Goal: Task Accomplishment & Management: Manage account settings

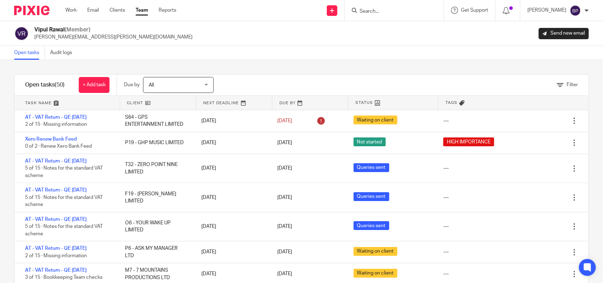
scroll to position [309, 0]
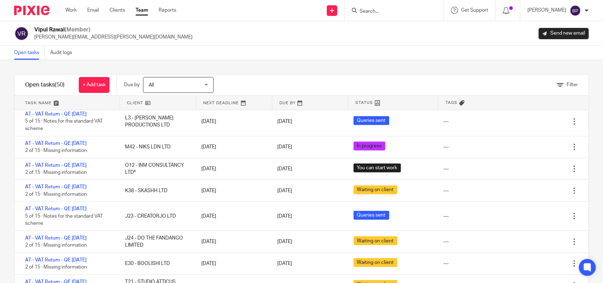
click at [237, 60] on div "Filter tasks Only show tasks matching all of these conditions 1 Client name Is …" at bounding box center [301, 171] width 603 height 223
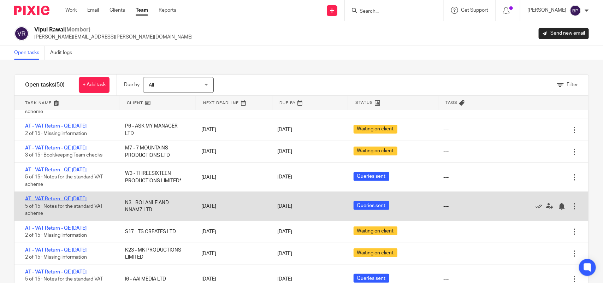
click at [79, 197] on link "AT - VAT Return - QE [DATE]" at bounding box center [55, 198] width 61 height 5
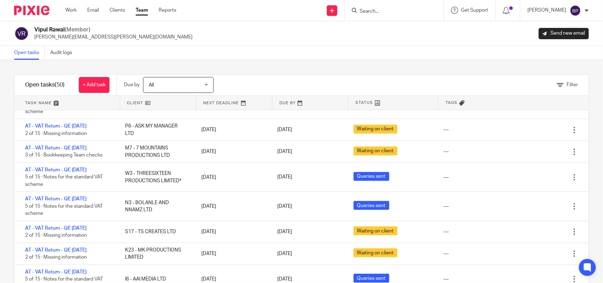
click at [36, 57] on link "Open tasks" at bounding box center [29, 53] width 31 height 14
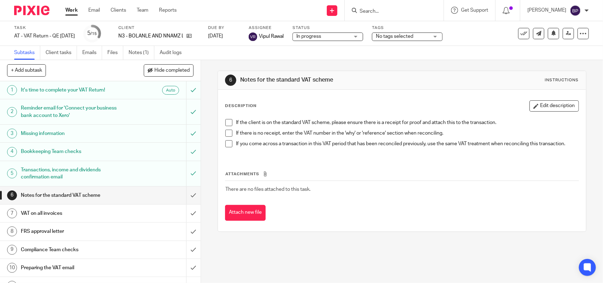
click at [347, 33] on span "In progress" at bounding box center [323, 36] width 53 height 7
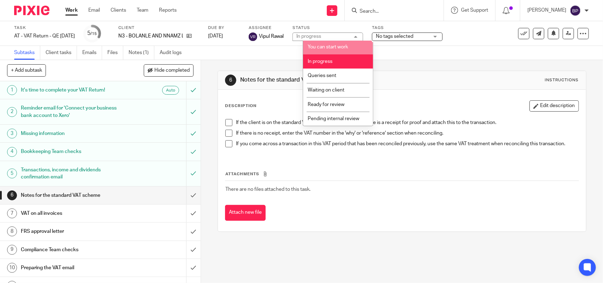
scroll to position [29, 0]
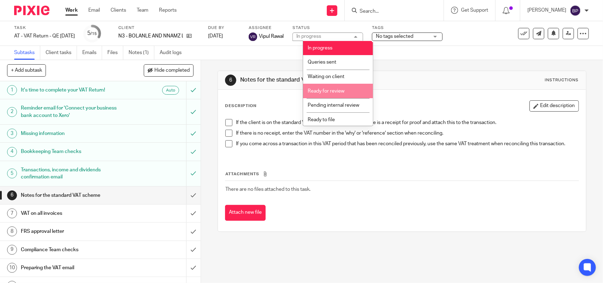
click at [337, 87] on li "Ready for review" at bounding box center [338, 91] width 70 height 14
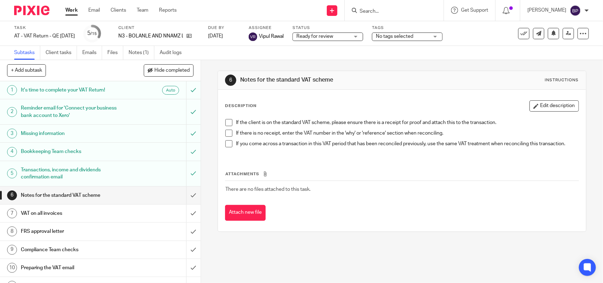
drag, startPoint x: 228, startPoint y: 122, endPoint x: 223, endPoint y: 137, distance: 15.6
click at [228, 122] on span at bounding box center [228, 122] width 7 height 7
click at [227, 134] on span at bounding box center [228, 133] width 7 height 7
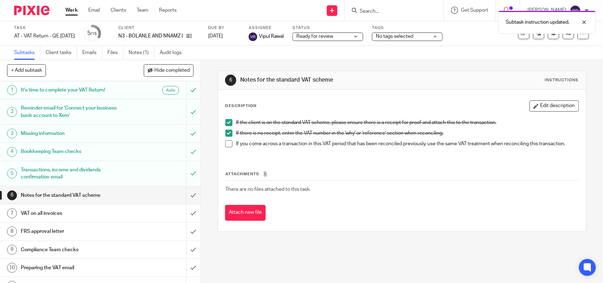
click at [227, 142] on span at bounding box center [228, 143] width 7 height 7
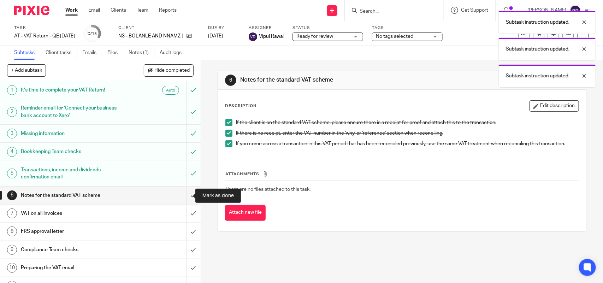
click at [182, 195] on input "submit" at bounding box center [100, 196] width 201 height 18
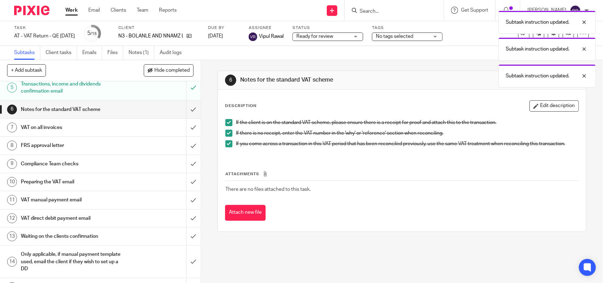
scroll to position [88, 0]
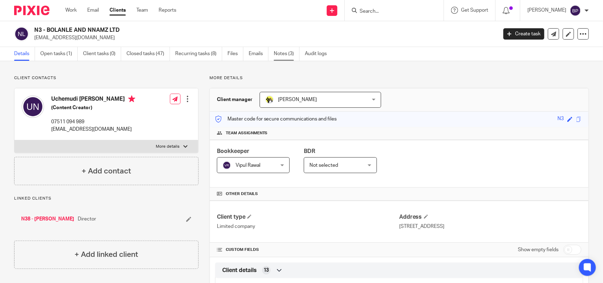
click at [283, 52] on link "Notes (3)" at bounding box center [287, 54] width 26 height 14
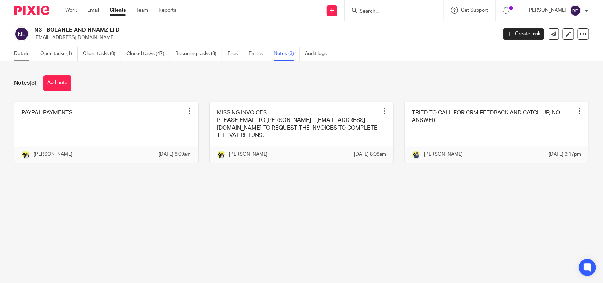
click at [23, 51] on link "Details" at bounding box center [24, 54] width 21 height 14
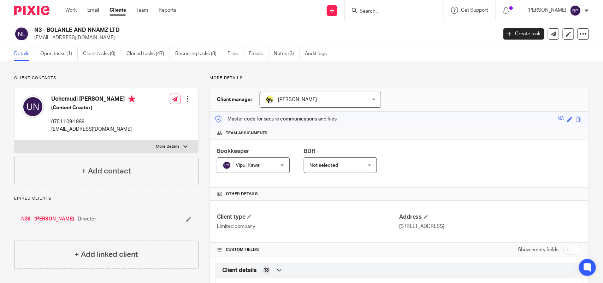
click at [118, 6] on div "Work Email Clients Team Reports Work Email Clients Team Reports Settings" at bounding box center [122, 10] width 129 height 21
click at [119, 13] on link "Clients" at bounding box center [118, 10] width 16 height 7
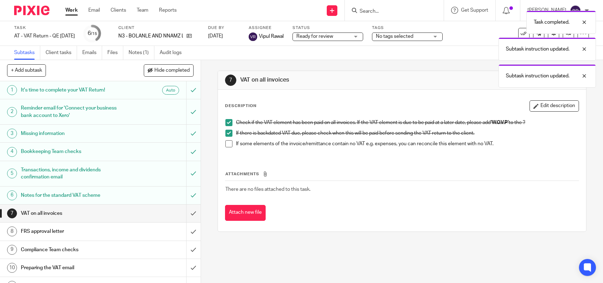
click at [225, 142] on span at bounding box center [228, 143] width 7 height 7
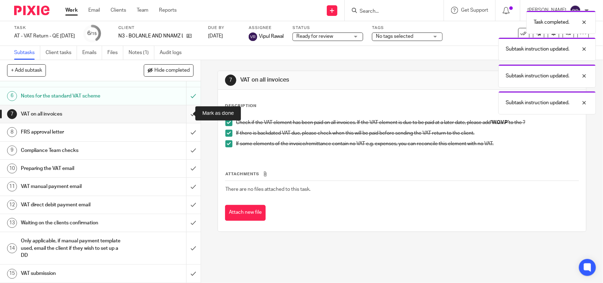
click at [181, 112] on input "submit" at bounding box center [100, 114] width 201 height 18
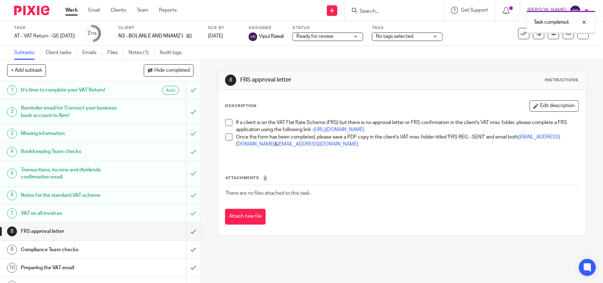
scroll to position [88, 0]
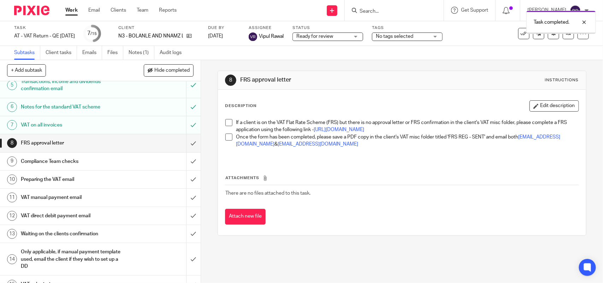
click at [226, 125] on span at bounding box center [228, 122] width 7 height 7
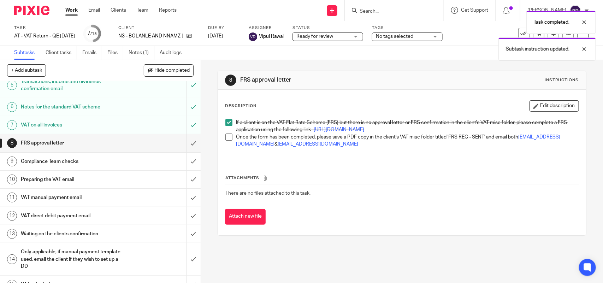
click at [226, 141] on span at bounding box center [228, 137] width 7 height 7
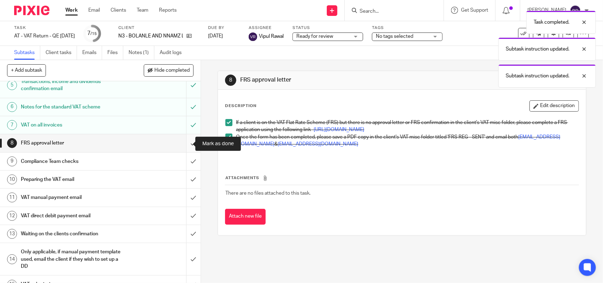
click at [183, 145] on input "submit" at bounding box center [100, 143] width 201 height 18
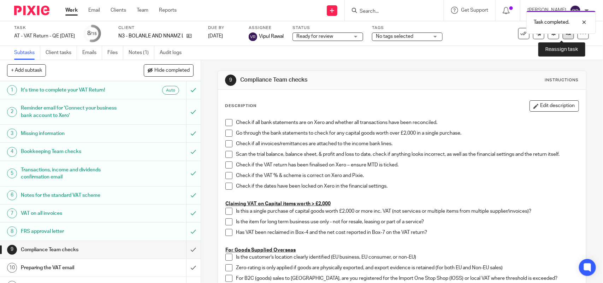
click at [566, 37] on link at bounding box center [568, 33] width 11 height 11
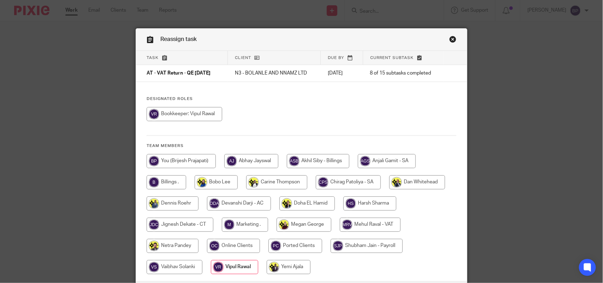
scroll to position [57, 0]
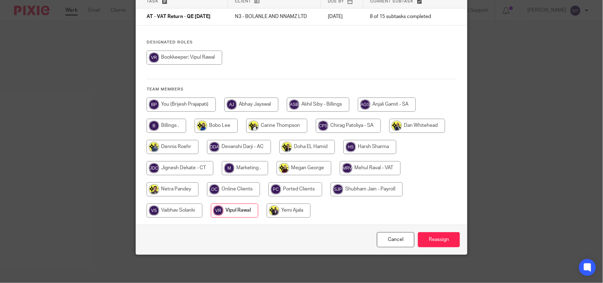
click at [370, 166] on input "radio" at bounding box center [370, 168] width 61 height 14
radio input "true"
click at [435, 238] on input "Reassign" at bounding box center [439, 239] width 42 height 15
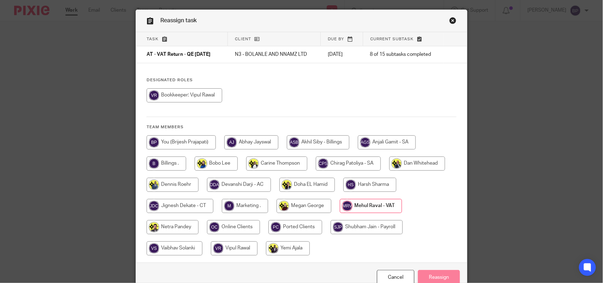
scroll to position [0, 0]
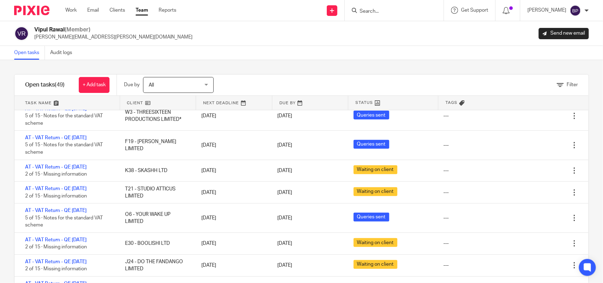
scroll to position [177, 0]
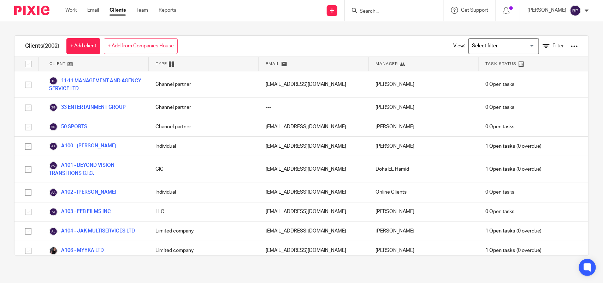
click at [381, 15] on div at bounding box center [394, 10] width 99 height 21
click at [381, 10] on input "Search" at bounding box center [391, 11] width 64 height 6
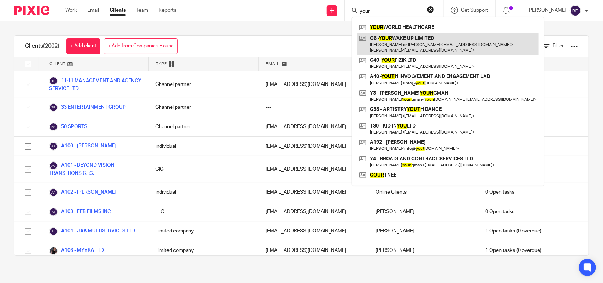
type input "your"
click at [415, 49] on link at bounding box center [448, 44] width 181 height 22
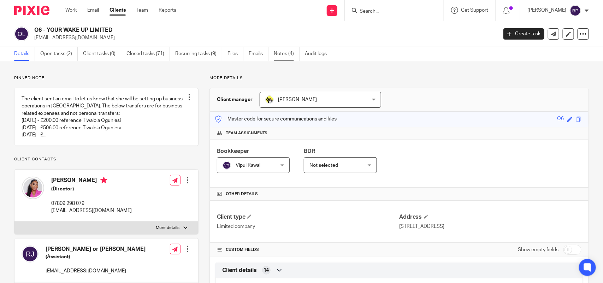
click at [293, 57] on link "Notes (4)" at bounding box center [287, 54] width 26 height 14
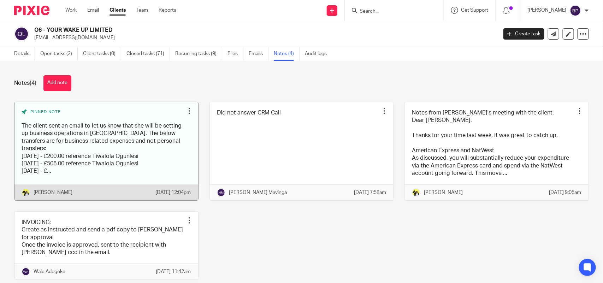
scroll to position [37, 0]
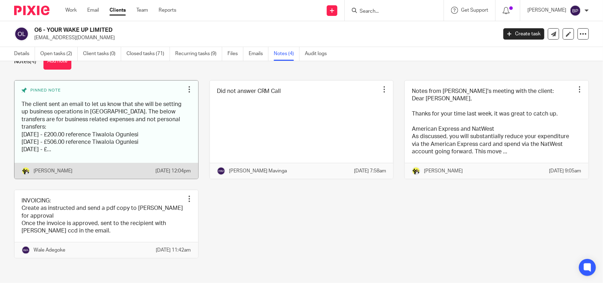
click at [152, 123] on link at bounding box center [106, 130] width 184 height 98
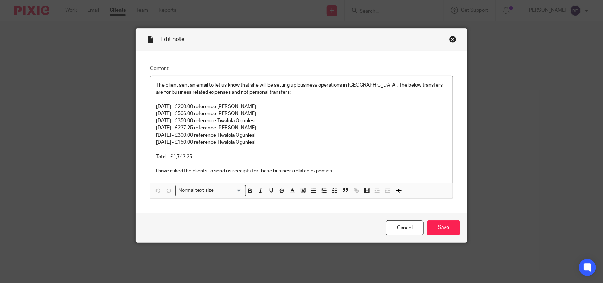
click at [450, 39] on div "Close this dialog window" at bounding box center [453, 39] width 7 height 7
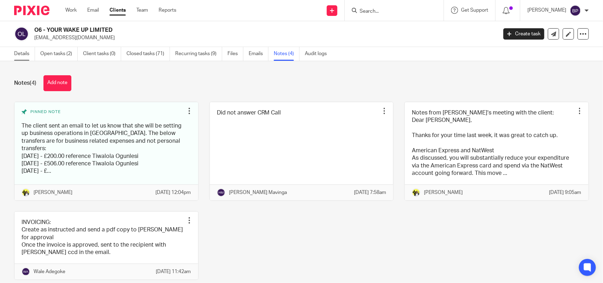
drag, startPoint x: 25, startPoint y: 49, endPoint x: 32, endPoint y: 57, distance: 10.6
click at [25, 49] on link "Details" at bounding box center [24, 54] width 21 height 14
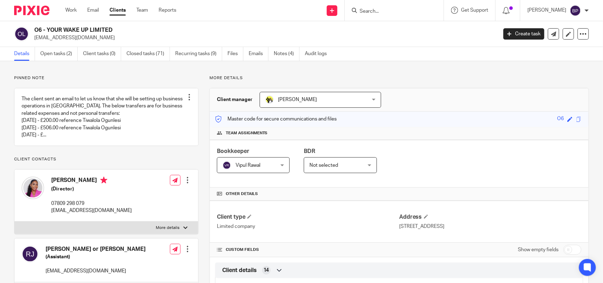
click at [117, 10] on link "Clients" at bounding box center [118, 10] width 16 height 7
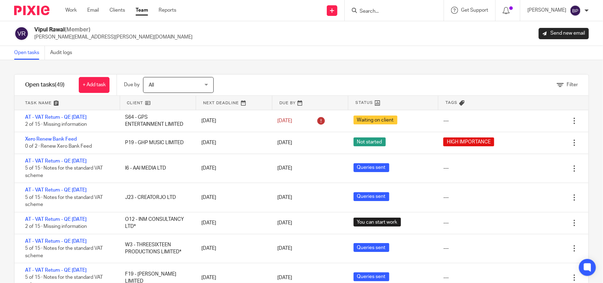
scroll to position [177, 0]
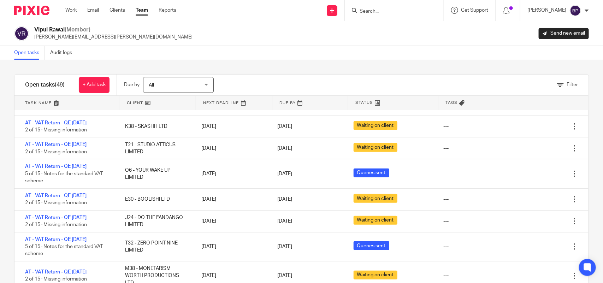
click at [247, 71] on div "Filter tasks Only show tasks matching all of these conditions 1 Client name Is …" at bounding box center [301, 171] width 603 height 223
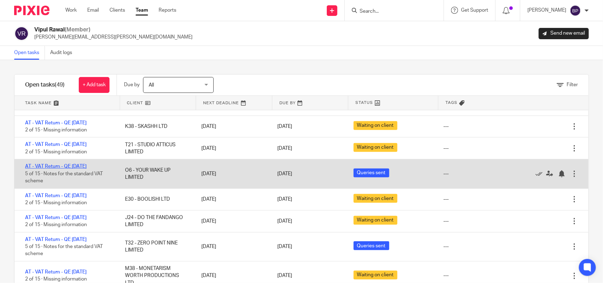
click at [77, 167] on link "AT - VAT Return - QE [DATE]" at bounding box center [55, 166] width 61 height 5
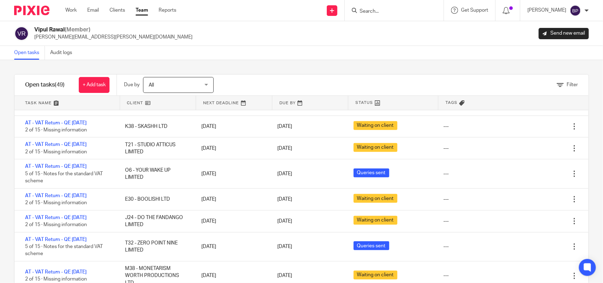
click at [27, 51] on link "Open tasks" at bounding box center [29, 53] width 31 height 14
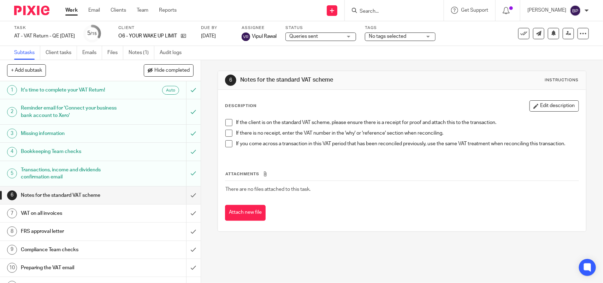
click at [340, 35] on span "Queries sent" at bounding box center [315, 36] width 53 height 7
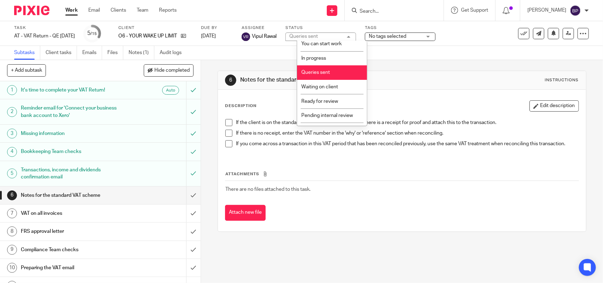
scroll to position [29, 0]
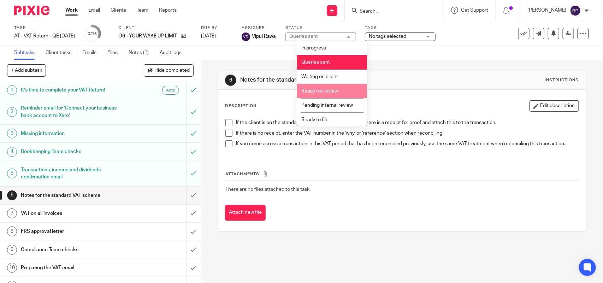
click at [328, 86] on li "Ready for review" at bounding box center [332, 91] width 70 height 14
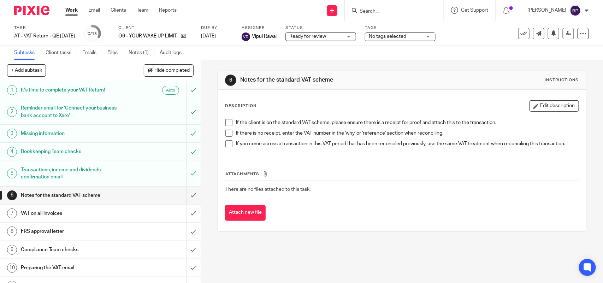
click at [225, 124] on span at bounding box center [228, 122] width 7 height 7
click at [225, 134] on span at bounding box center [228, 133] width 7 height 7
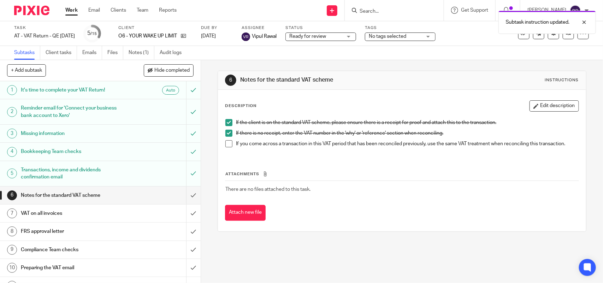
click at [225, 145] on span at bounding box center [228, 143] width 7 height 7
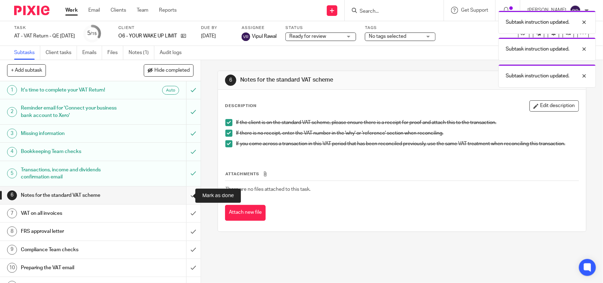
click at [186, 193] on input "submit" at bounding box center [100, 196] width 201 height 18
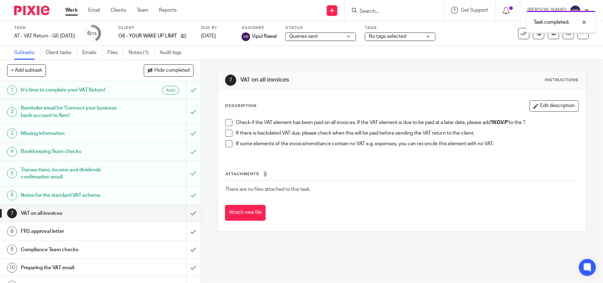
scroll to position [88, 0]
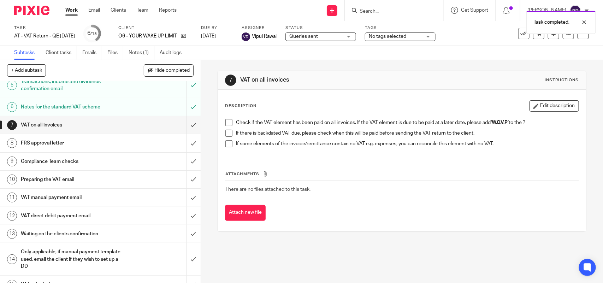
click at [230, 123] on span at bounding box center [228, 122] width 7 height 7
click at [226, 136] on span at bounding box center [228, 133] width 7 height 7
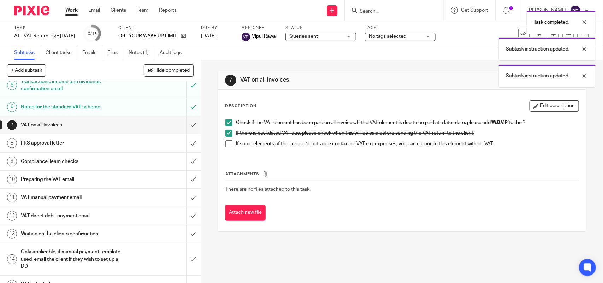
click at [227, 145] on span at bounding box center [228, 143] width 7 height 7
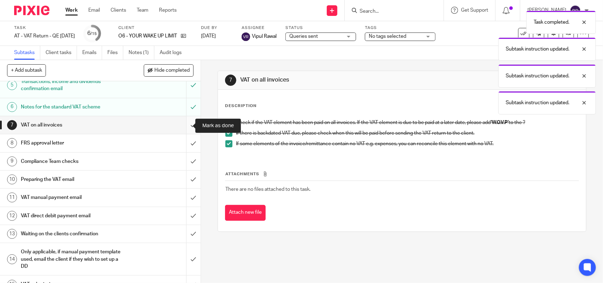
click at [181, 122] on input "submit" at bounding box center [100, 125] width 201 height 18
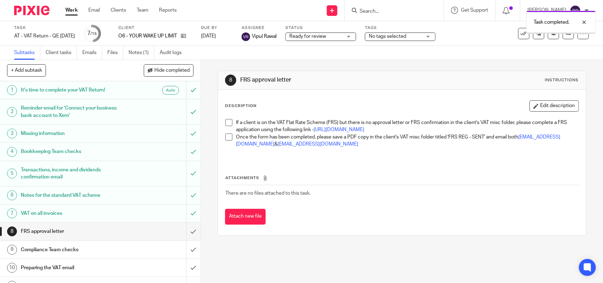
scroll to position [88, 0]
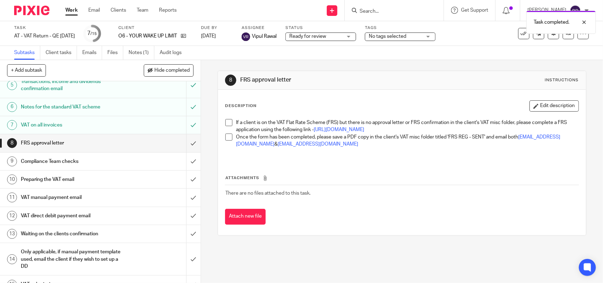
click at [229, 124] on span at bounding box center [228, 122] width 7 height 7
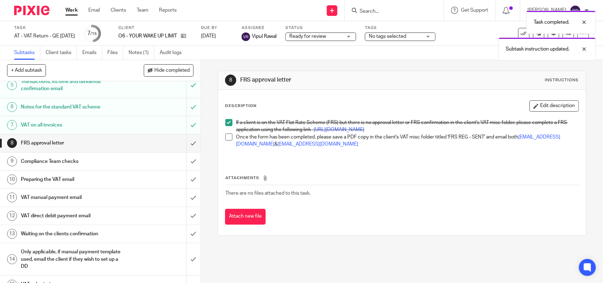
click at [227, 141] on span at bounding box center [228, 137] width 7 height 7
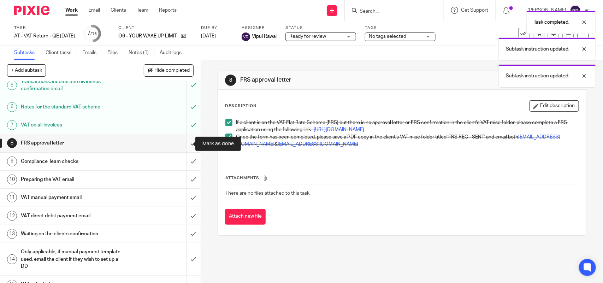
click at [183, 142] on input "submit" at bounding box center [100, 143] width 201 height 18
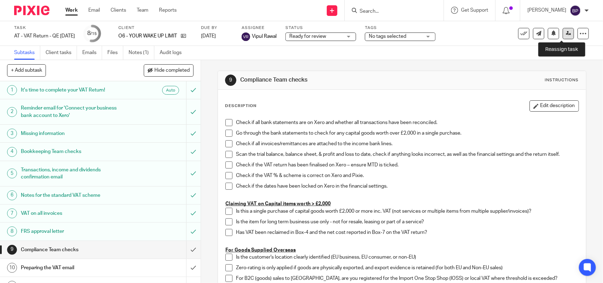
click at [566, 34] on icon at bounding box center [568, 33] width 5 height 5
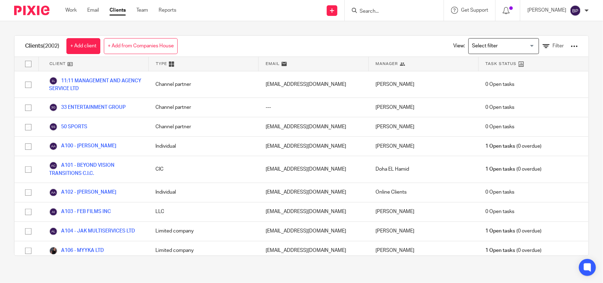
click at [376, 13] on input "Search" at bounding box center [391, 11] width 64 height 6
click at [376, 12] on input "v" at bounding box center [387, 11] width 64 height 6
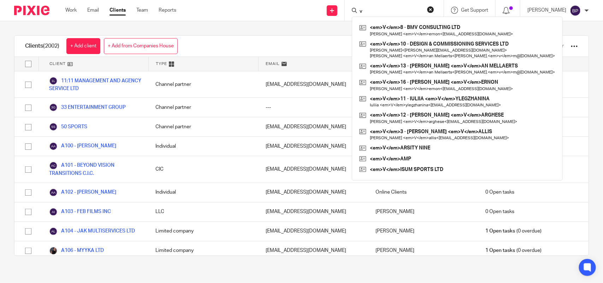
click at [376, 12] on input "v" at bounding box center [391, 11] width 64 height 6
paste input "INM CONSULTANCY LTD"
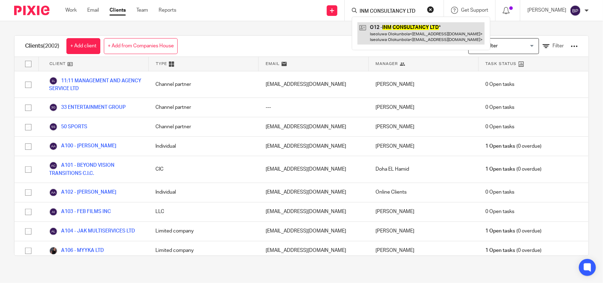
type input "INM CONSULTANCY LTD"
click at [393, 27] on link at bounding box center [421, 33] width 127 height 22
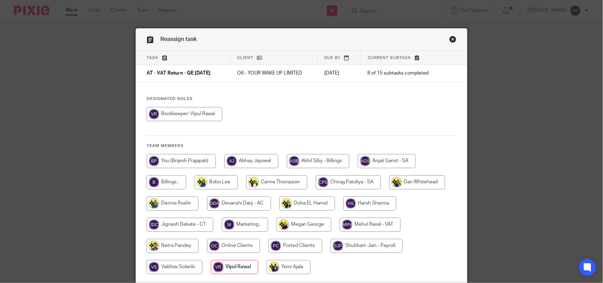
scroll to position [57, 0]
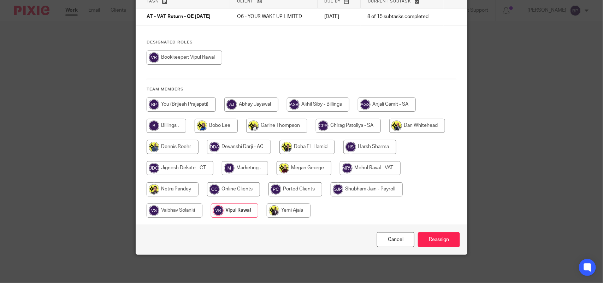
drag, startPoint x: 383, startPoint y: 167, endPoint x: 415, endPoint y: 180, distance: 34.9
click at [382, 167] on input "radio" at bounding box center [370, 168] width 61 height 14
radio input "true"
click at [445, 236] on input "Reassign" at bounding box center [439, 239] width 42 height 15
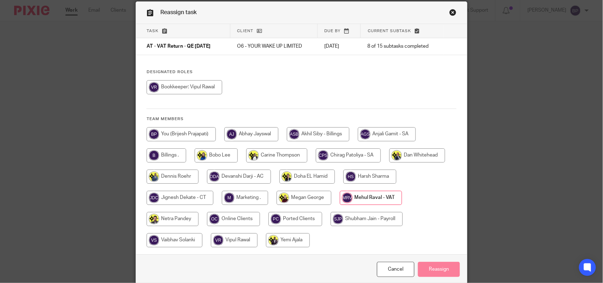
scroll to position [0, 0]
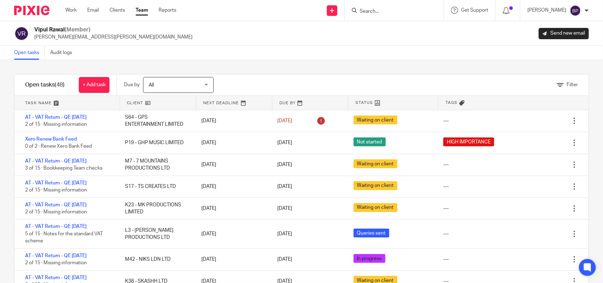
click at [270, 68] on div "Filter tasks Only show tasks matching all of these conditions 1 Client name Is …" at bounding box center [301, 171] width 603 height 223
click at [350, 68] on div "Filter tasks Only show tasks matching all of these conditions 1 Client name Is …" at bounding box center [301, 171] width 603 height 223
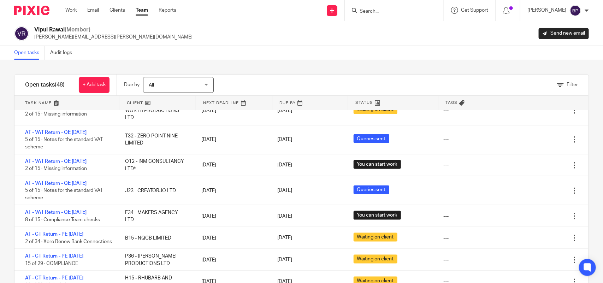
scroll to position [398, 0]
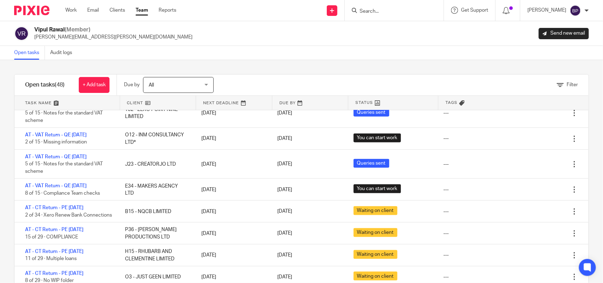
drag, startPoint x: 27, startPoint y: 48, endPoint x: 43, endPoint y: 61, distance: 20.4
click at [28, 48] on link "Open tasks" at bounding box center [29, 53] width 31 height 14
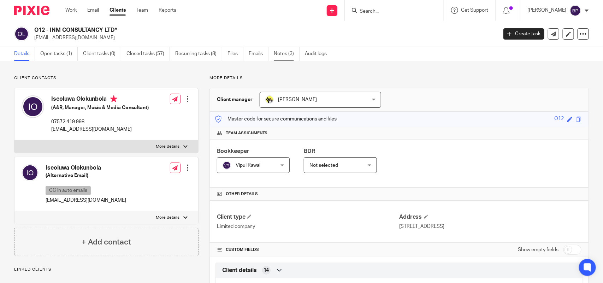
click at [292, 52] on link "Notes (3)" at bounding box center [287, 54] width 26 height 14
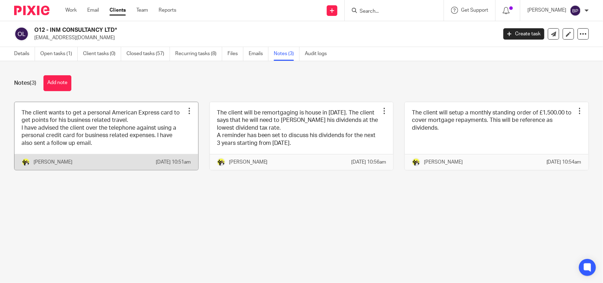
drag, startPoint x: 128, startPoint y: 123, endPoint x: 132, endPoint y: 122, distance: 4.0
click at [129, 122] on link at bounding box center [106, 136] width 184 height 68
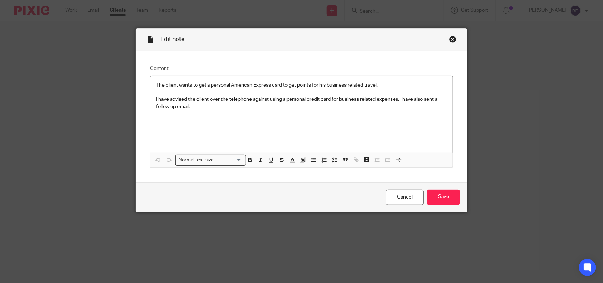
click at [452, 36] on div "Close this dialog window" at bounding box center [453, 39] width 7 height 7
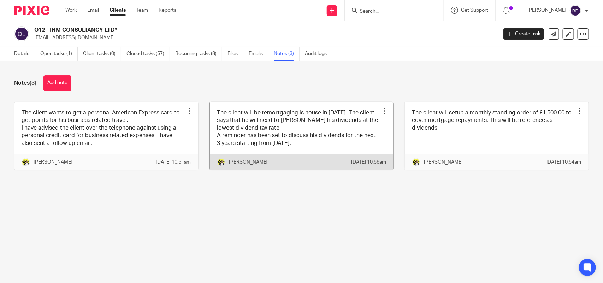
click at [314, 137] on link at bounding box center [302, 136] width 184 height 68
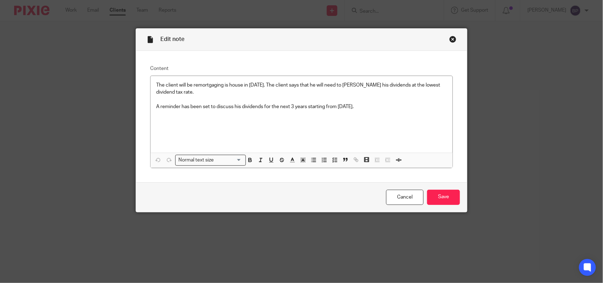
click at [450, 42] on div "Close this dialog window" at bounding box center [453, 39] width 7 height 7
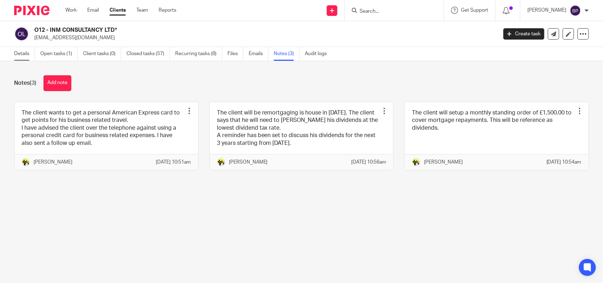
click at [16, 52] on link "Details" at bounding box center [24, 54] width 21 height 14
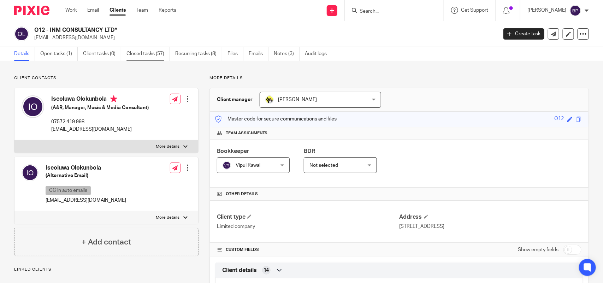
click at [153, 57] on link "Closed tasks (57)" at bounding box center [148, 54] width 43 height 14
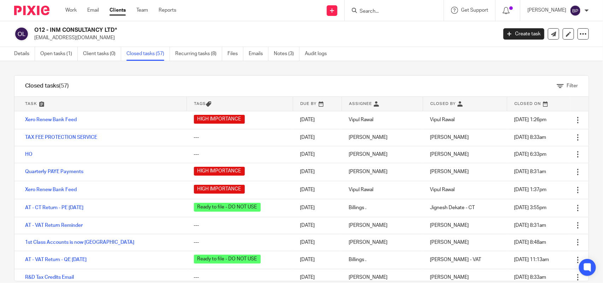
scroll to position [88, 0]
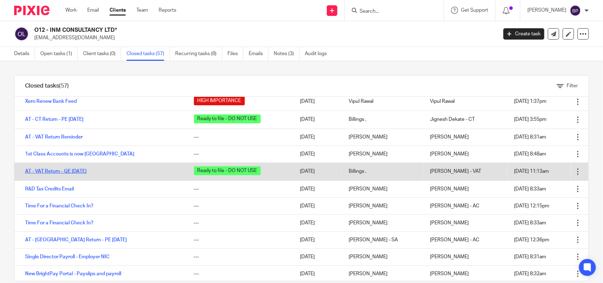
click at [87, 172] on link "AT - VAT Return - QE [DATE]" at bounding box center [55, 171] width 61 height 5
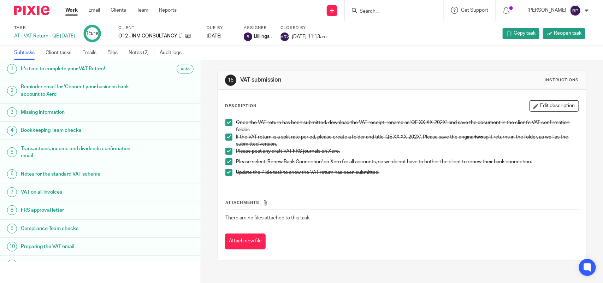
scroll to position [93, 0]
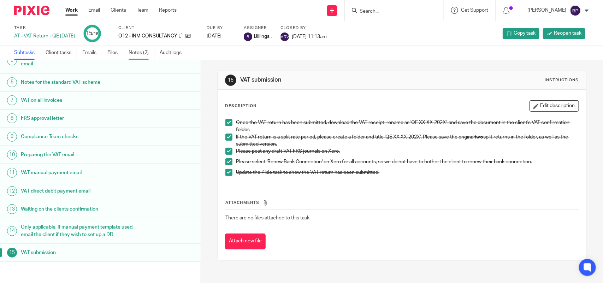
click at [143, 56] on link "Notes (2)" at bounding box center [142, 53] width 26 height 14
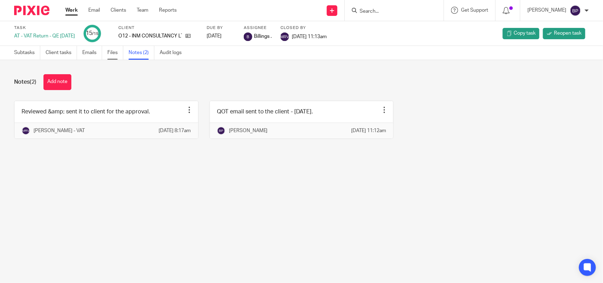
click at [111, 53] on link "Files" at bounding box center [115, 53] width 16 height 14
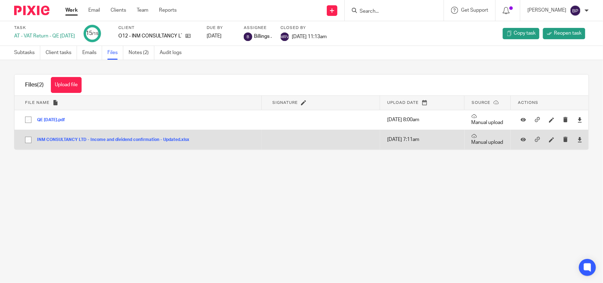
click at [30, 140] on input "checkbox" at bounding box center [28, 139] width 13 height 13
checkbox input "true"
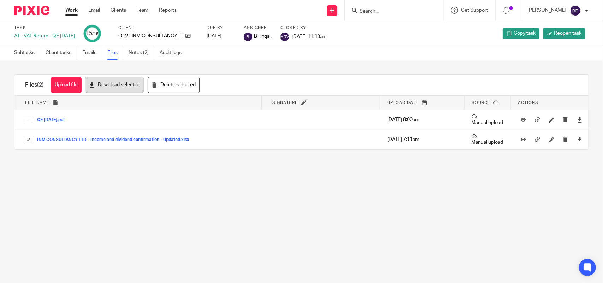
click at [119, 82] on button "Download selected" at bounding box center [114, 85] width 59 height 16
click at [95, 51] on link "Emails" at bounding box center [92, 53] width 20 height 14
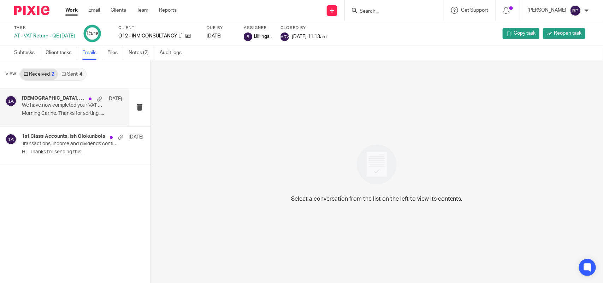
click at [64, 110] on div "Ish, 1st Class Accounts 21 May We have now completed your VAT Return - PLEASE C…" at bounding box center [72, 107] width 100 height 24
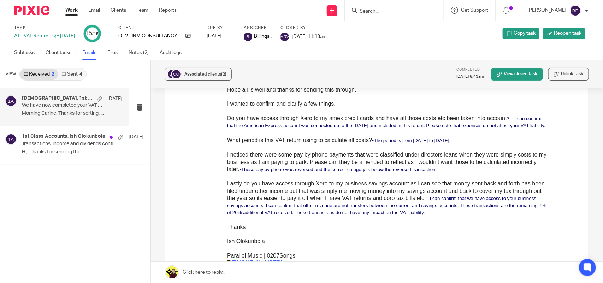
scroll to position [1325, 0]
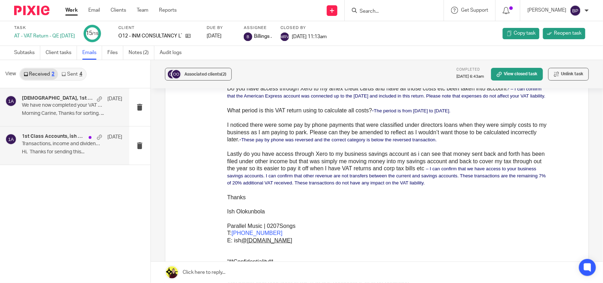
click at [63, 146] on p "Transactions, income and dividends confirmation" at bounding box center [62, 144] width 80 height 6
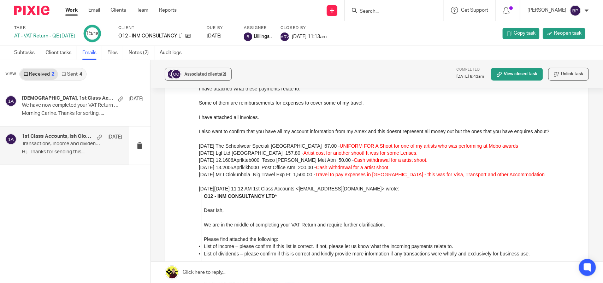
scroll to position [265, 0]
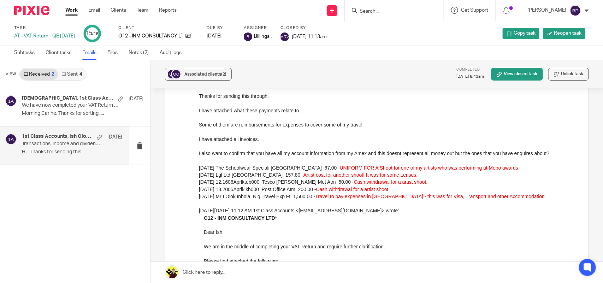
click at [580, 115] on div "Associated clients (2) Completed 21 May 2025 6:43am View closed task Unlink tas…" at bounding box center [377, 171] width 452 height 223
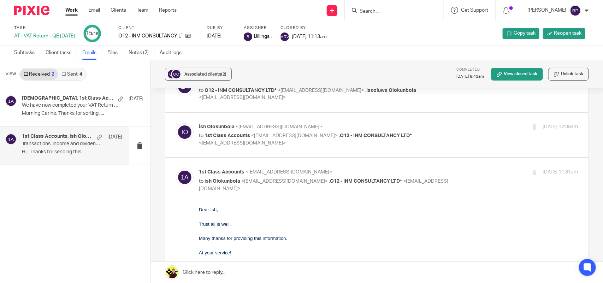
scroll to position [0, 0]
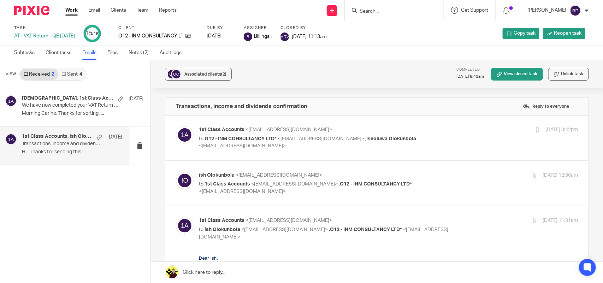
click at [432, 162] on label at bounding box center [376, 183] width 423 height 45
click at [176, 171] on input "checkbox" at bounding box center [176, 171] width 0 height 0
checkbox input "true"
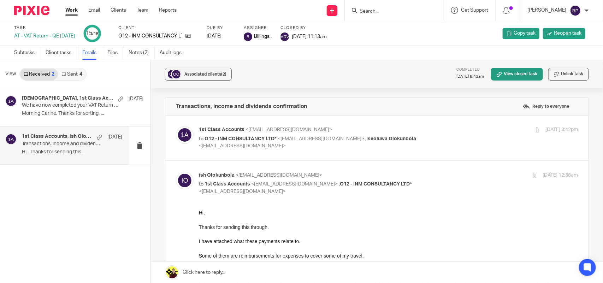
click at [461, 133] on div "8 May 2025 3:42pm" at bounding box center [515, 129] width 127 height 7
checkbox input "true"
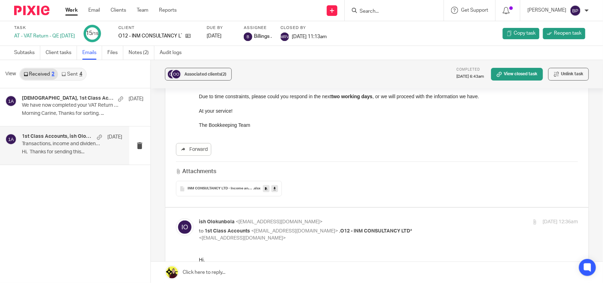
scroll to position [177, 0]
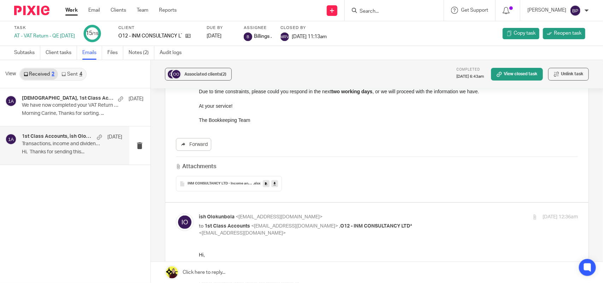
drag, startPoint x: 273, startPoint y: 178, endPoint x: 291, endPoint y: 172, distance: 18.8
click at [274, 181] on icon at bounding box center [275, 183] width 2 height 5
click at [76, 72] on link "Sent 4" at bounding box center [72, 74] width 28 height 11
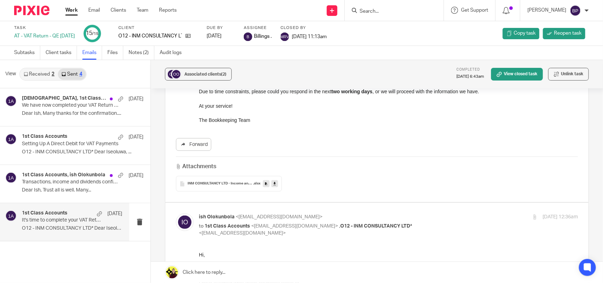
click at [64, 220] on p "It's time to complete your VAT Return!" at bounding box center [62, 220] width 80 height 6
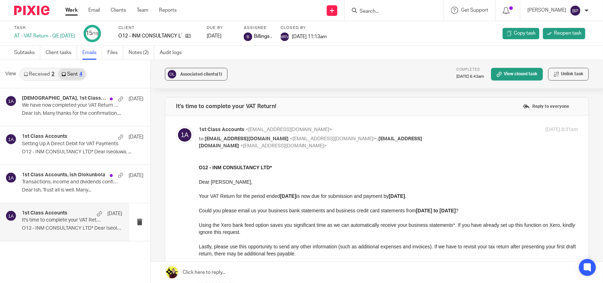
scroll to position [0, 0]
click at [54, 186] on div "1st Class Accounts, ish Olokunbola 20 May Transactions, income and dividends co…" at bounding box center [72, 184] width 100 height 24
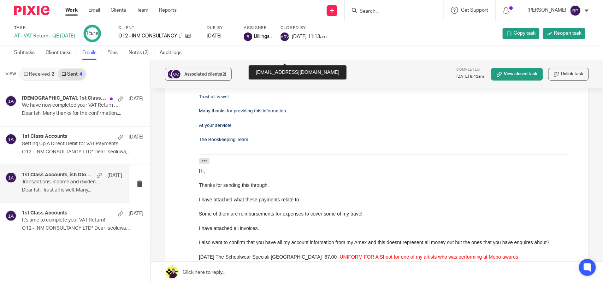
scroll to position [177, 0]
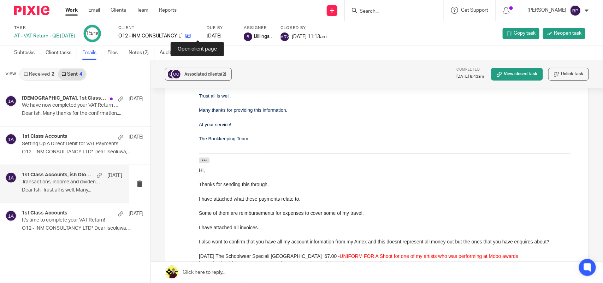
click at [191, 38] on icon at bounding box center [188, 35] width 5 height 5
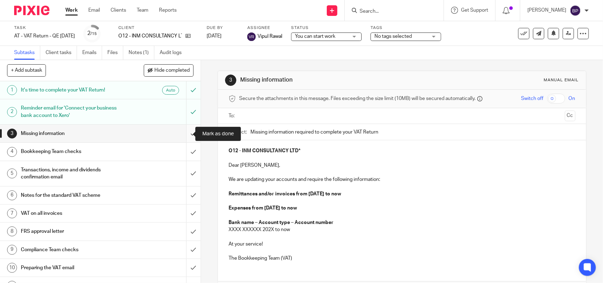
click at [182, 134] on input "submit" at bounding box center [100, 134] width 201 height 18
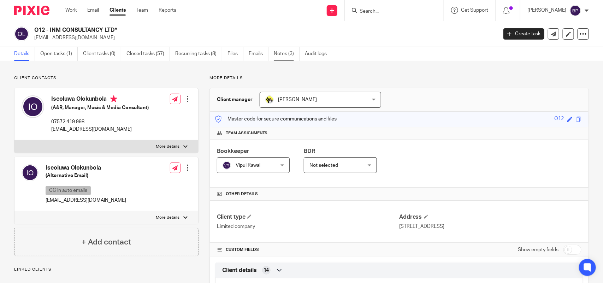
click at [295, 53] on link "Notes (3)" at bounding box center [287, 54] width 26 height 14
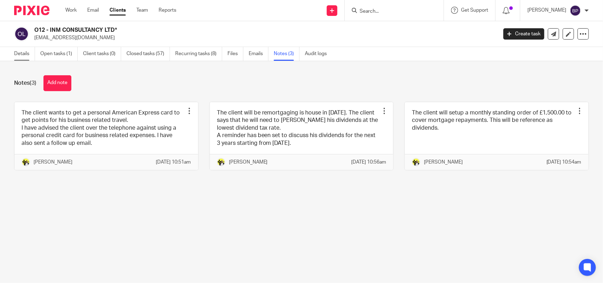
click at [14, 52] on link "Details" at bounding box center [24, 54] width 21 height 14
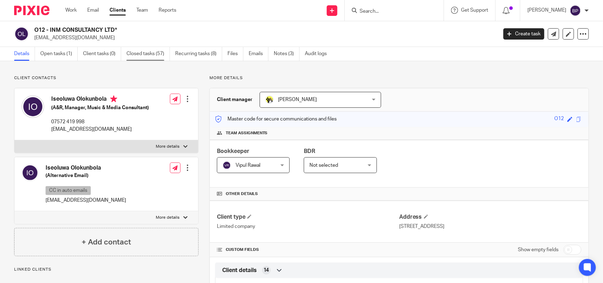
click at [137, 55] on link "Closed tasks (57)" at bounding box center [148, 54] width 43 height 14
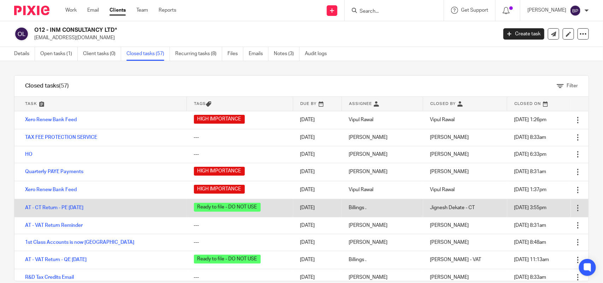
scroll to position [44, 0]
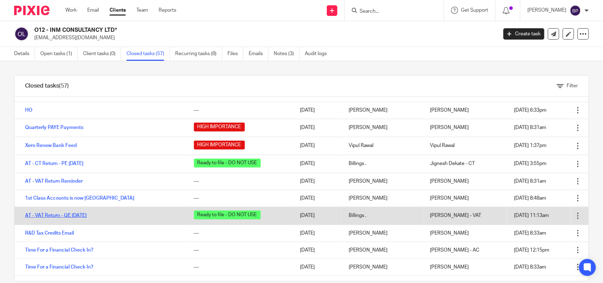
click at [87, 216] on link "AT - VAT Return - QE [DATE]" at bounding box center [55, 215] width 61 height 5
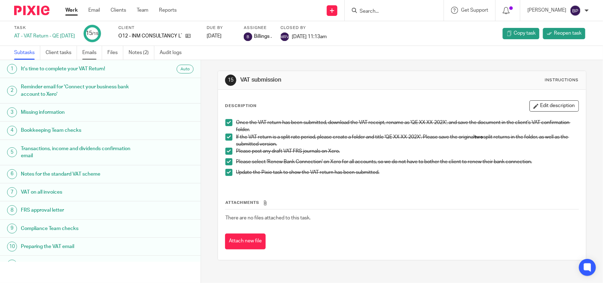
click at [94, 52] on link "Emails" at bounding box center [92, 53] width 20 height 14
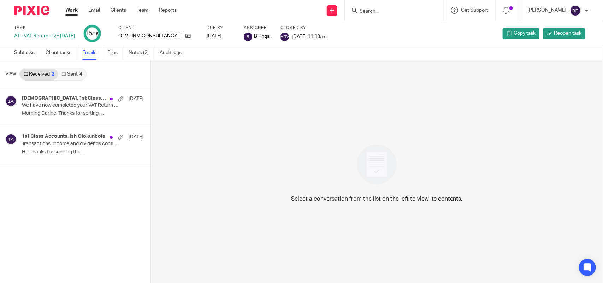
click at [74, 73] on link "Sent 4" at bounding box center [72, 74] width 28 height 11
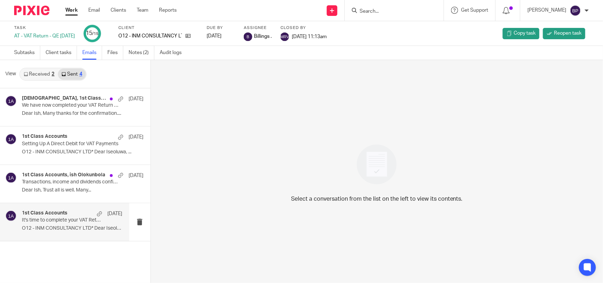
click at [75, 217] on div "1st Class Accounts [DATE]" at bounding box center [72, 213] width 100 height 7
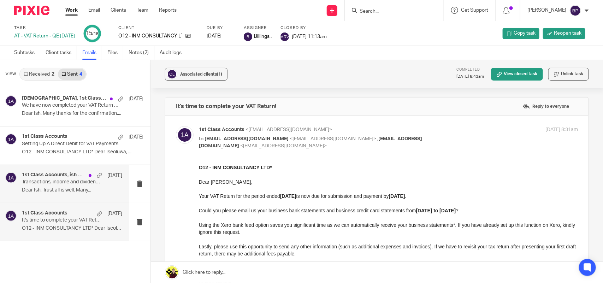
click at [75, 182] on p "Transactions, income and dividends confirmation" at bounding box center [62, 182] width 80 height 6
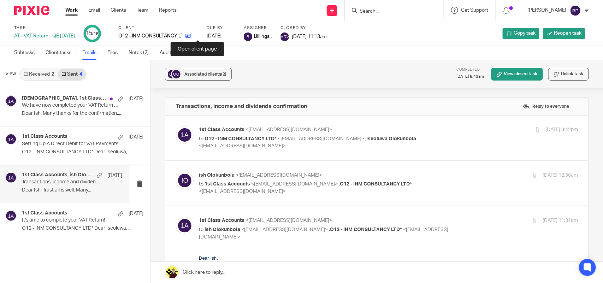
click at [191, 37] on icon at bounding box center [188, 35] width 5 height 5
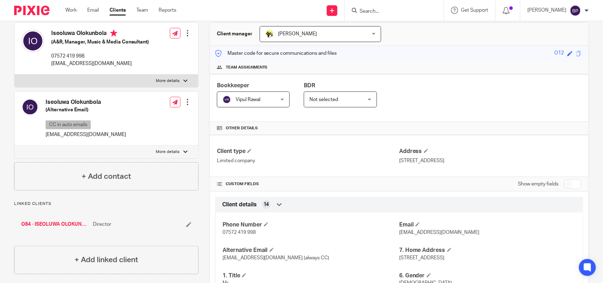
scroll to position [177, 0]
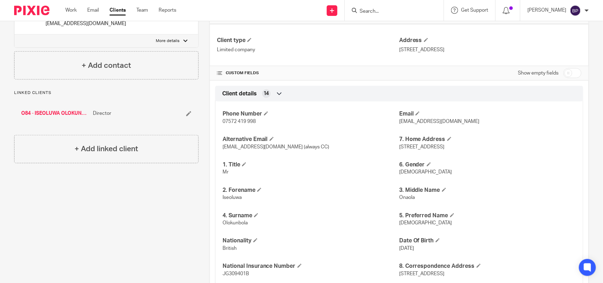
click at [399, 222] on span "Ish" at bounding box center [425, 223] width 53 height 5
copy span "Ish"
click at [117, 11] on link "Clients" at bounding box center [118, 10] width 16 height 7
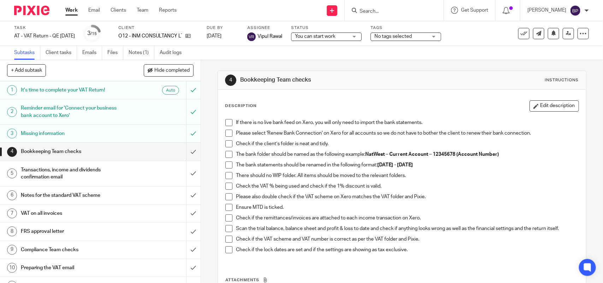
click at [227, 124] on span at bounding box center [228, 122] width 7 height 7
click at [228, 132] on span at bounding box center [228, 133] width 7 height 7
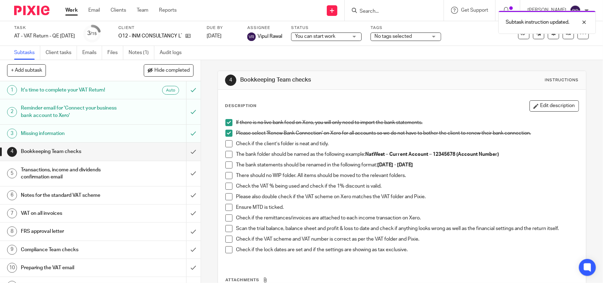
click at [230, 146] on span at bounding box center [228, 143] width 7 height 7
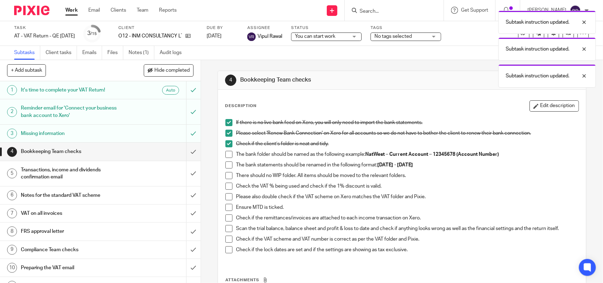
click at [225, 158] on span at bounding box center [228, 154] width 7 height 7
click at [225, 165] on span at bounding box center [228, 165] width 7 height 7
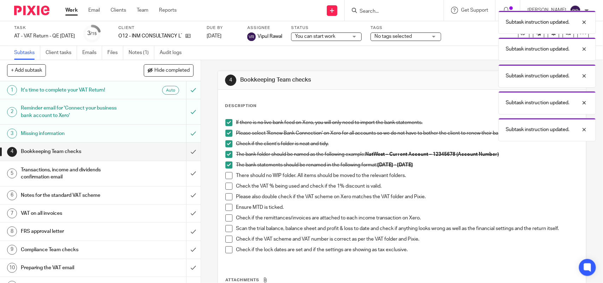
click at [225, 172] on span at bounding box center [228, 175] width 7 height 7
click at [225, 186] on span at bounding box center [228, 186] width 7 height 7
click at [227, 199] on span at bounding box center [228, 196] width 7 height 7
click at [228, 210] on span at bounding box center [228, 207] width 7 height 7
click at [226, 218] on span at bounding box center [228, 218] width 7 height 7
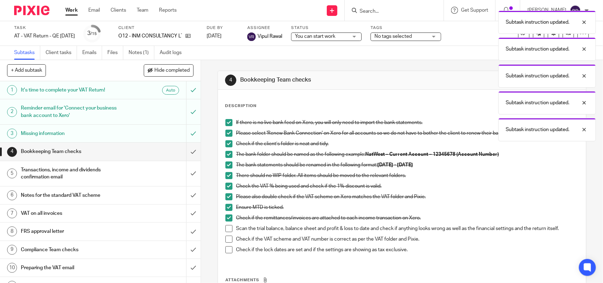
click at [229, 232] on span at bounding box center [228, 228] width 7 height 7
click at [225, 244] on li "Check if the VAT scheme and VAT number is correct as per the VAT folder and Pix…" at bounding box center [401, 241] width 353 height 11
click at [226, 240] on span at bounding box center [228, 239] width 7 height 7
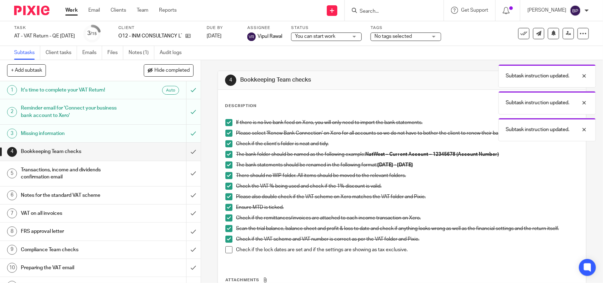
click at [226, 248] on span at bounding box center [228, 249] width 7 height 7
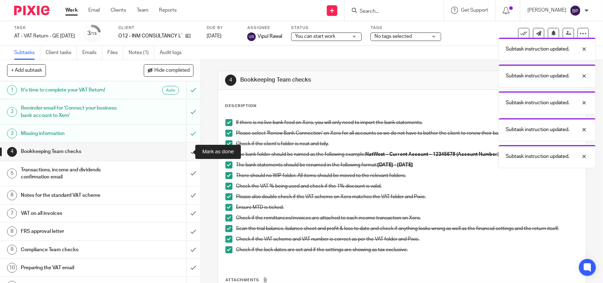
click at [179, 150] on input "submit" at bounding box center [100, 152] width 201 height 18
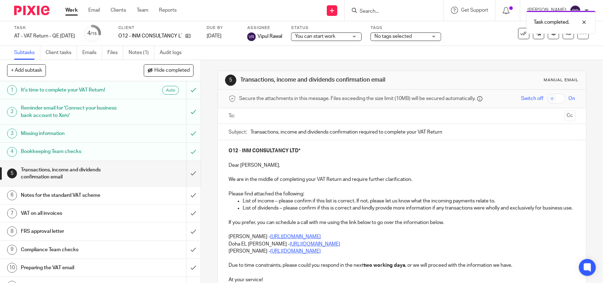
click at [229, 248] on p "Doha EL [PERSON_NAME] - [URL][DOMAIN_NAME]" at bounding box center [402, 244] width 347 height 7
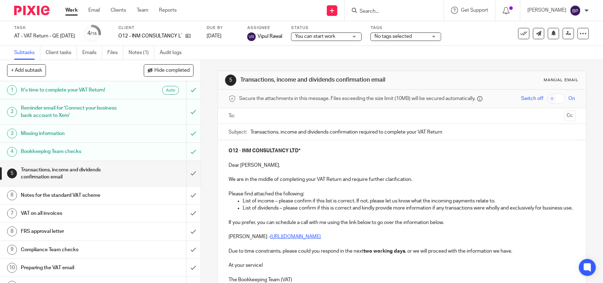
click at [310, 112] on input "text" at bounding box center [402, 116] width 320 height 8
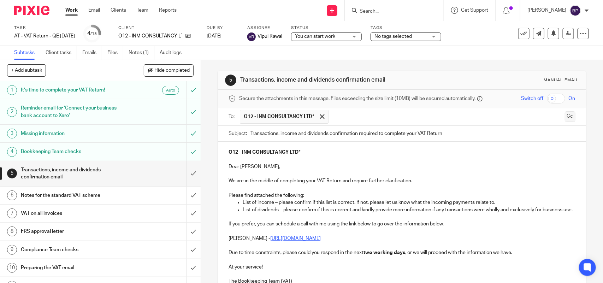
click at [565, 117] on button "Cc" at bounding box center [570, 116] width 11 height 11
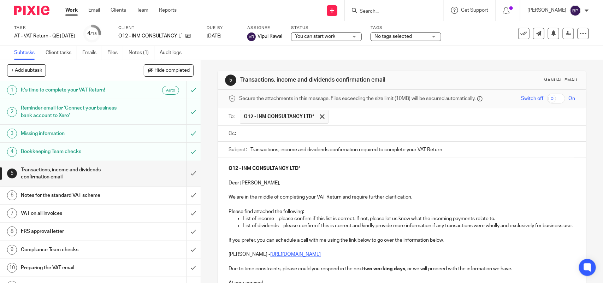
click at [286, 134] on input "text" at bounding box center [407, 134] width 331 height 8
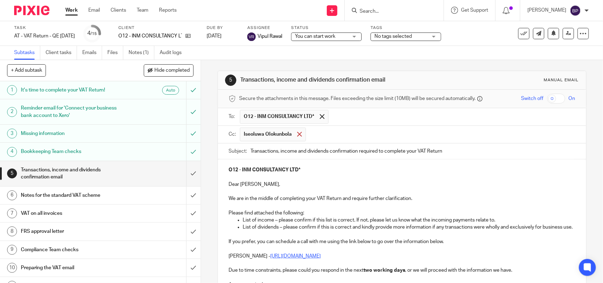
click at [297, 135] on span at bounding box center [299, 134] width 5 height 5
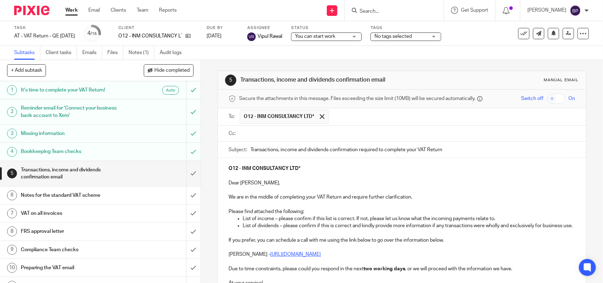
click at [340, 132] on input "text" at bounding box center [407, 134] width 331 height 8
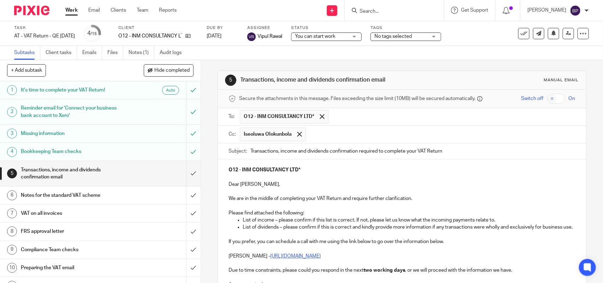
click at [348, 36] on span "You can start work" at bounding box center [321, 36] width 53 height 7
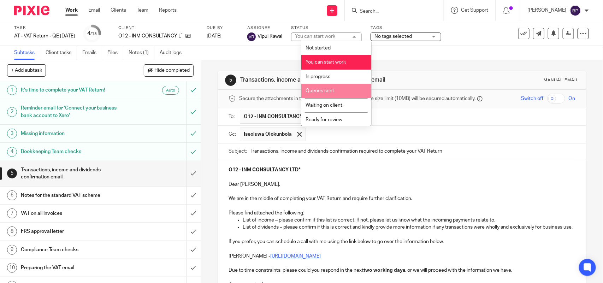
click at [336, 89] on li "Queries sent" at bounding box center [336, 91] width 70 height 14
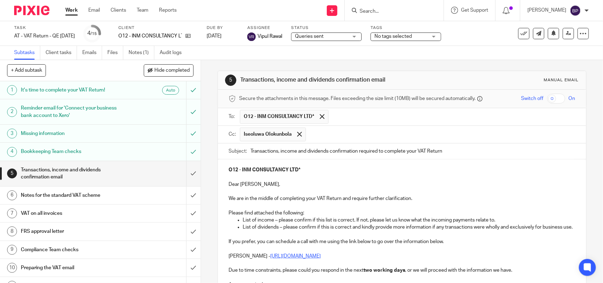
click at [274, 186] on p "Dear Iseoluwa," at bounding box center [402, 184] width 347 height 7
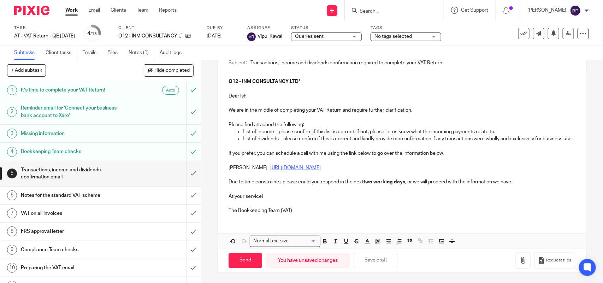
scroll to position [97, 0]
click at [383, 263] on button "Save draft" at bounding box center [376, 260] width 45 height 15
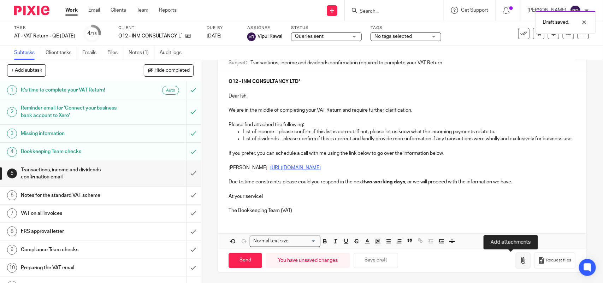
click at [516, 259] on button "button" at bounding box center [523, 261] width 15 height 16
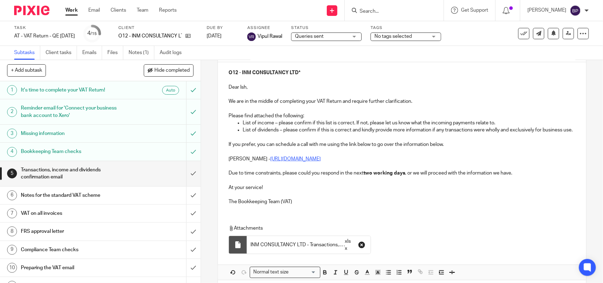
click at [358, 248] on icon "button" at bounding box center [361, 244] width 7 height 7
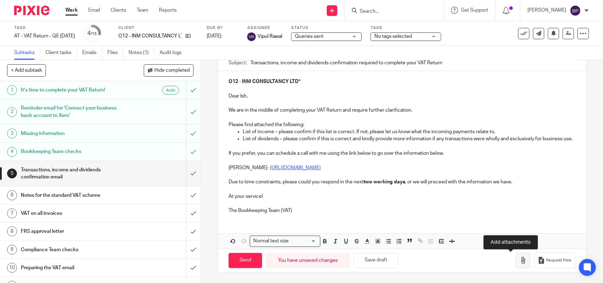
click at [516, 260] on button "button" at bounding box center [523, 261] width 15 height 16
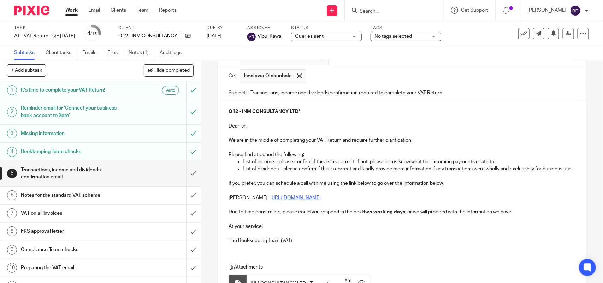
scroll to position [137, 0]
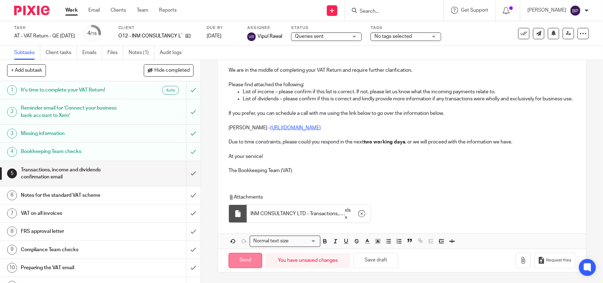
click at [257, 257] on input "Send" at bounding box center [246, 260] width 34 height 15
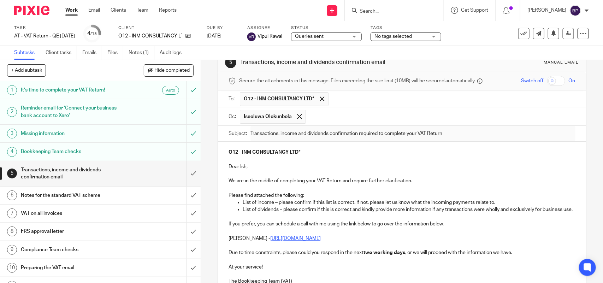
scroll to position [0, 0]
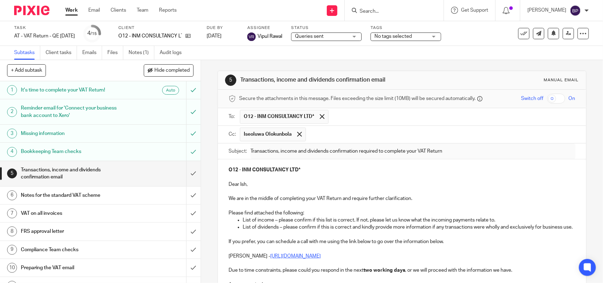
type input "Sent"
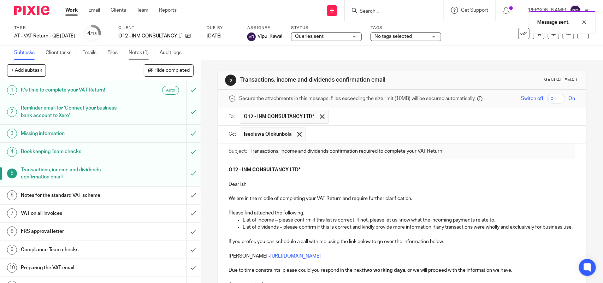
click at [142, 53] on link "Notes (1)" at bounding box center [142, 53] width 26 height 14
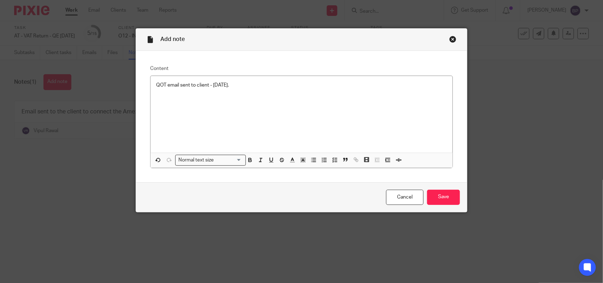
click at [448, 188] on div "Cancel Save" at bounding box center [301, 197] width 331 height 30
click at [447, 194] on input "Save" at bounding box center [443, 197] width 33 height 15
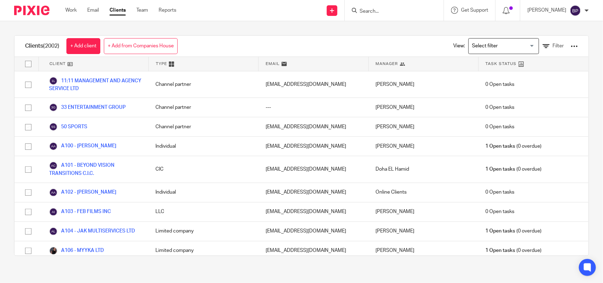
click at [395, 11] on input "Search" at bounding box center [391, 11] width 64 height 6
paste input "MAKERS AGENCY LTD"
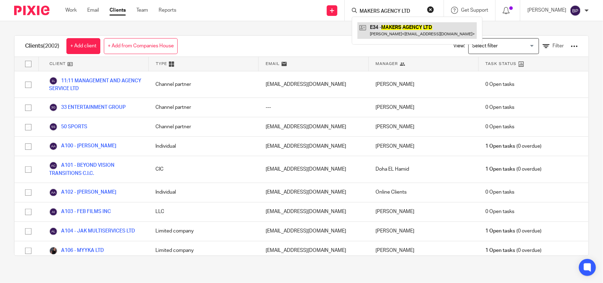
type input "MAKERS AGENCY LTD"
click at [382, 27] on link at bounding box center [417, 30] width 119 height 16
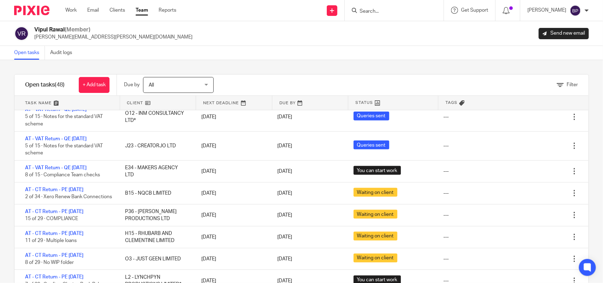
scroll to position [442, 0]
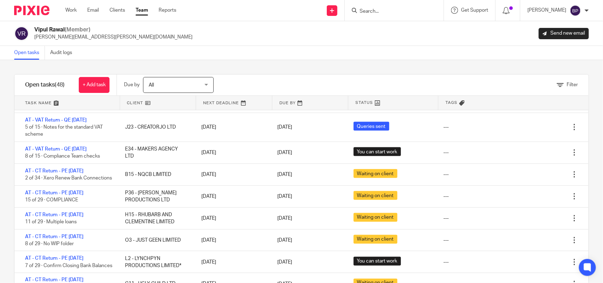
click at [334, 66] on div "Filter tasks Only show tasks matching all of these conditions 1 Client name Is …" at bounding box center [301, 171] width 603 height 223
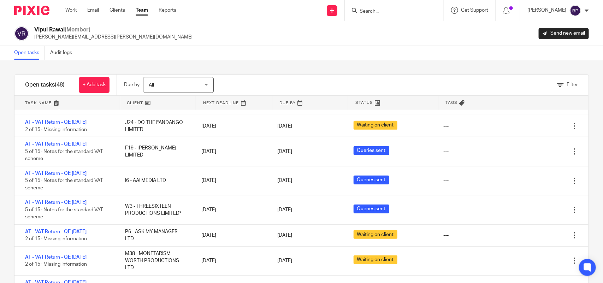
scroll to position [0, 0]
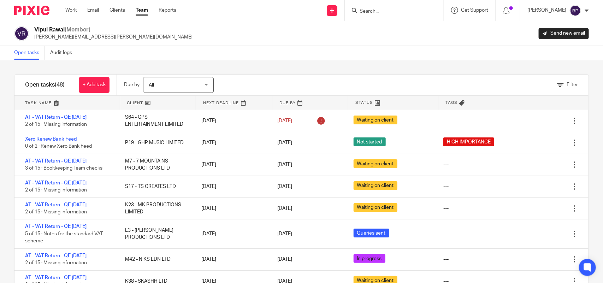
click at [309, 68] on div "Filter tasks Only show tasks matching all of these conditions 1 Client name Is …" at bounding box center [301, 171] width 603 height 223
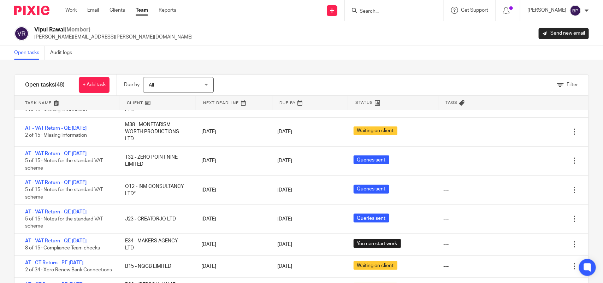
scroll to position [398, 0]
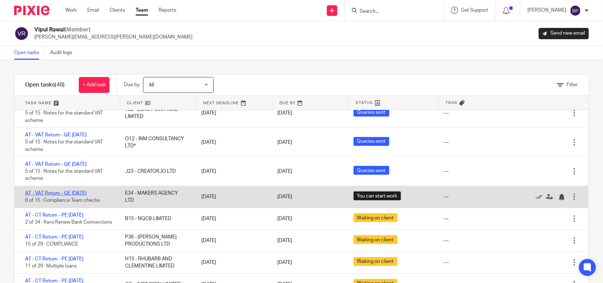
click at [87, 192] on link "AT - VAT Return - QE [DATE]" at bounding box center [55, 193] width 61 height 5
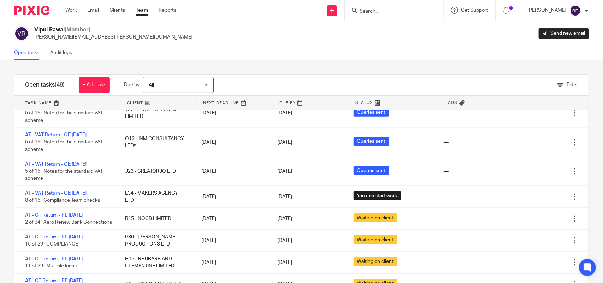
drag, startPoint x: 18, startPoint y: 48, endPoint x: 41, endPoint y: 50, distance: 23.1
click at [17, 48] on link "Open tasks" at bounding box center [29, 53] width 31 height 14
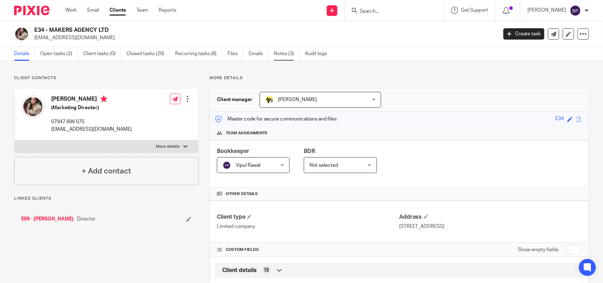
click at [295, 57] on link "Notes (3)" at bounding box center [287, 54] width 26 height 14
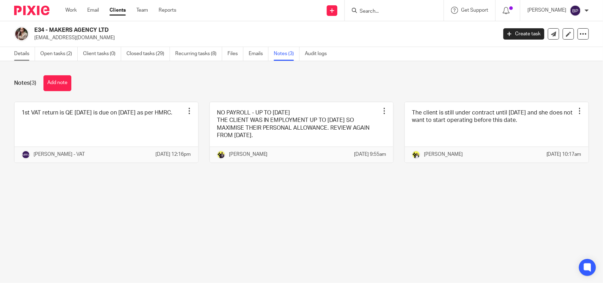
click at [29, 52] on link "Details" at bounding box center [24, 54] width 21 height 14
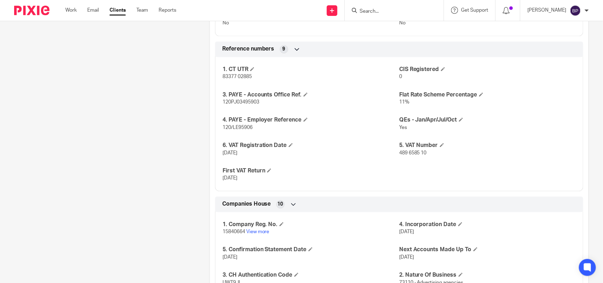
scroll to position [574, 0]
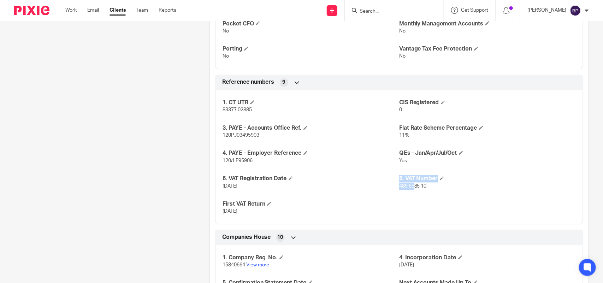
drag, startPoint x: 397, startPoint y: 186, endPoint x: 409, endPoint y: 186, distance: 12.7
click at [409, 186] on div "1. CT UTR 83377 02885 CIS Registered 0 3. PAYE - Accounts Office Ref. 120PJ0349…" at bounding box center [399, 155] width 368 height 140
click at [399, 192] on div "1. CT UTR 83377 02885 CIS Registered 0 3. PAYE - Accounts Office Ref. 120PJ0349…" at bounding box center [399, 155] width 368 height 140
drag, startPoint x: 394, startPoint y: 184, endPoint x: 416, endPoint y: 193, distance: 23.8
click at [416, 188] on div "1. CT UTR 83377 02885 CIS Registered 0 3. PAYE - Accounts Office Ref. 120PJ0349…" at bounding box center [399, 155] width 368 height 140
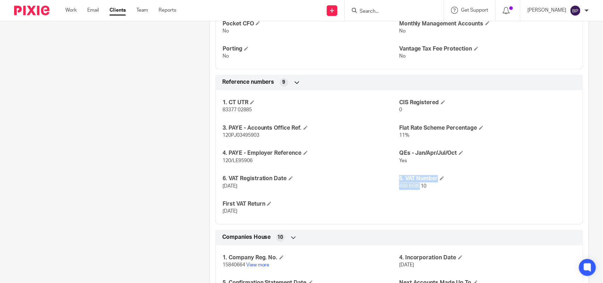
click at [416, 193] on div "1. CT UTR 83377 02885 CIS Registered 0 3. PAYE - Accounts Office Ref. 120PJ0349…" at bounding box center [399, 155] width 368 height 140
drag, startPoint x: 396, startPoint y: 186, endPoint x: 426, endPoint y: 190, distance: 30.7
click at [426, 190] on p "489 6585 10" at bounding box center [487, 186] width 177 height 7
copy span "489 6585 10"
click at [119, 12] on link "Clients" at bounding box center [118, 10] width 16 height 7
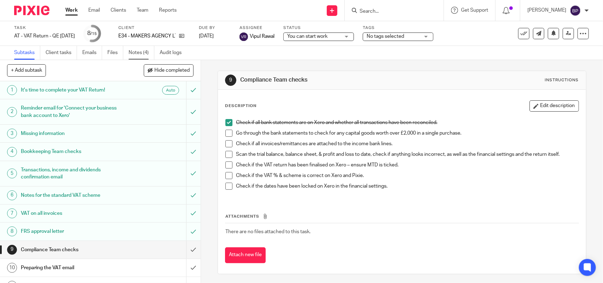
click at [148, 48] on link "Notes (4)" at bounding box center [142, 53] width 26 height 14
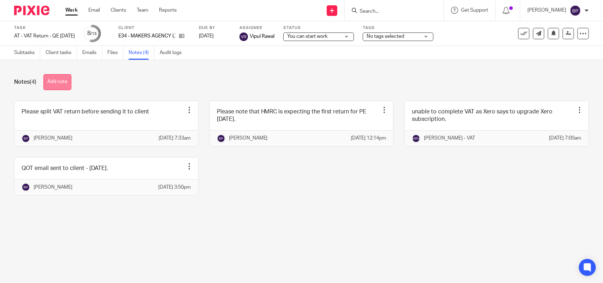
click at [59, 83] on button "Add note" at bounding box center [57, 82] width 28 height 16
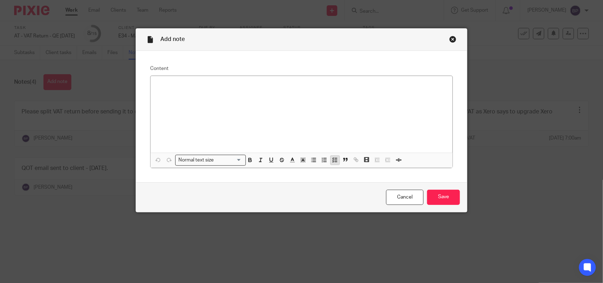
click at [334, 159] on icon "button" at bounding box center [335, 160] width 6 height 6
drag, startPoint x: 332, startPoint y: 160, endPoint x: 305, endPoint y: 105, distance: 61.8
click at [332, 159] on icon "button" at bounding box center [335, 160] width 6 height 6
click at [369, 85] on p "Please note that client herself reconciled many transactions sales with VAT tra…" at bounding box center [307, 85] width 280 height 7
click at [427, 195] on input "Save" at bounding box center [443, 197] width 33 height 15
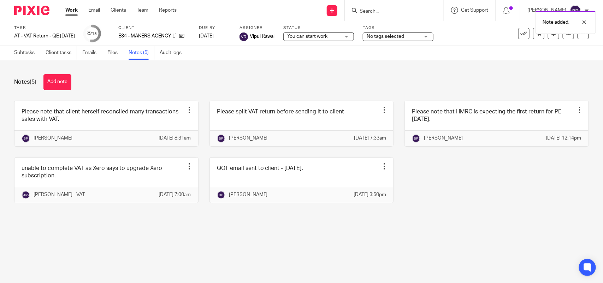
click at [318, 34] on div "Note added." at bounding box center [449, 20] width 295 height 27
click at [340, 33] on div "Note added." at bounding box center [449, 20] width 295 height 27
click at [328, 36] on span "You can start work" at bounding box center [307, 36] width 40 height 5
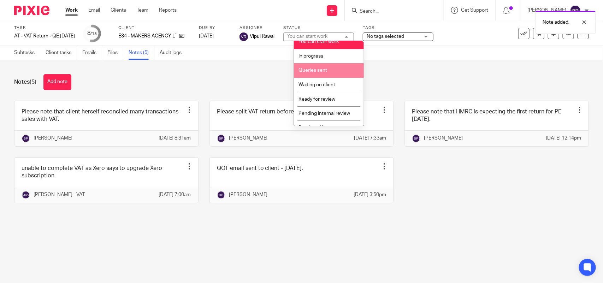
scroll to position [29, 0]
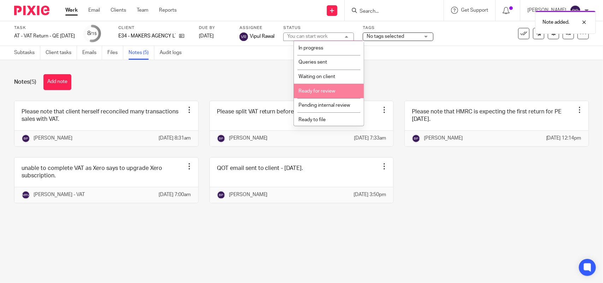
click at [328, 86] on li "Ready for review" at bounding box center [329, 91] width 70 height 14
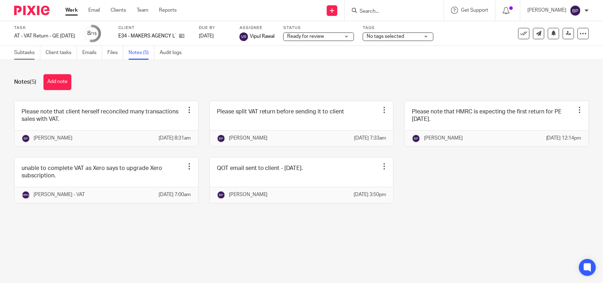
click at [26, 54] on link "Subtasks" at bounding box center [27, 53] width 26 height 14
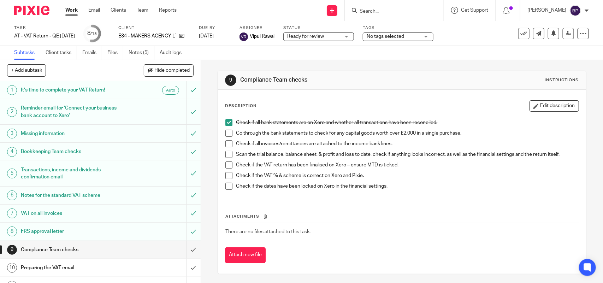
click at [226, 134] on span at bounding box center [228, 133] width 7 height 7
click at [229, 142] on span at bounding box center [228, 143] width 7 height 7
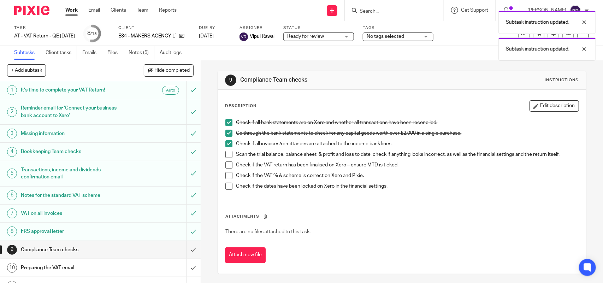
click at [227, 155] on span at bounding box center [228, 154] width 7 height 7
click at [230, 167] on span at bounding box center [228, 165] width 7 height 7
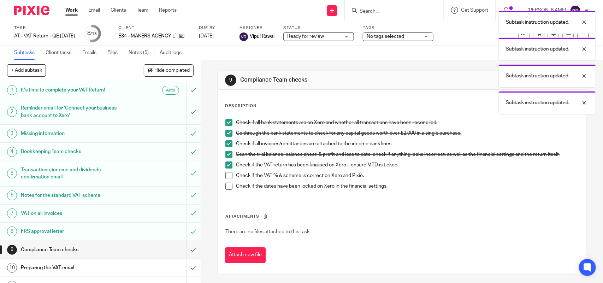
click at [227, 175] on span at bounding box center [228, 175] width 7 height 7
click at [225, 181] on li "Check if the VAT % & scheme is correct on Xero and Pixie." at bounding box center [401, 177] width 353 height 11
click at [227, 189] on span at bounding box center [228, 186] width 7 height 7
click at [136, 50] on link "Notes (5)" at bounding box center [142, 53] width 26 height 14
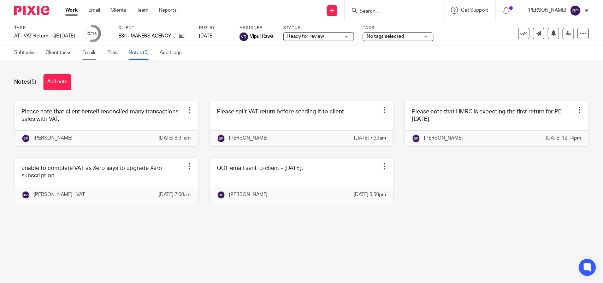
click at [90, 53] on link "Emails" at bounding box center [92, 53] width 20 height 14
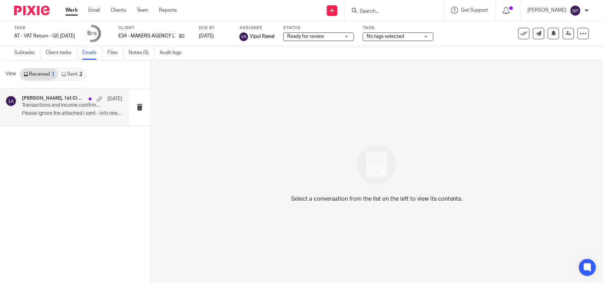
click at [55, 112] on p "Please ignore the attached I sent - info needed..." at bounding box center [72, 114] width 100 height 6
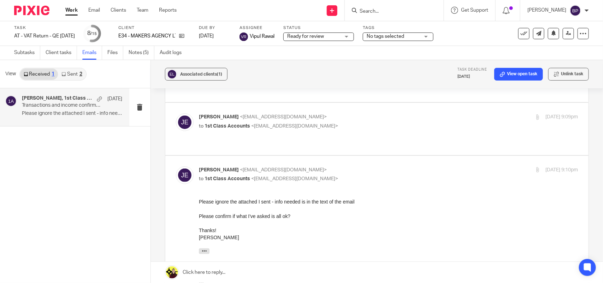
scroll to position [44, 0]
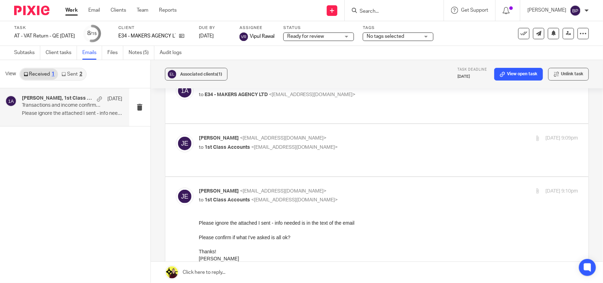
click at [382, 144] on p "to 1st Class Accounts <info@1stclassaccounts.co.uk>" at bounding box center [325, 147] width 253 height 7
checkbox input "true"
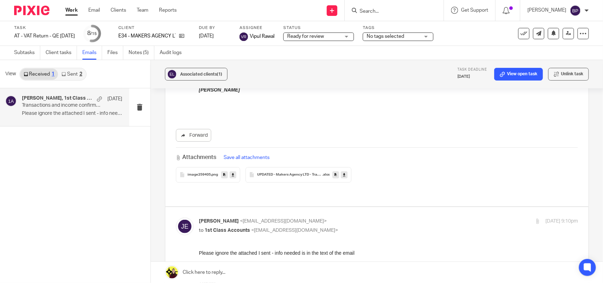
scroll to position [265, 0]
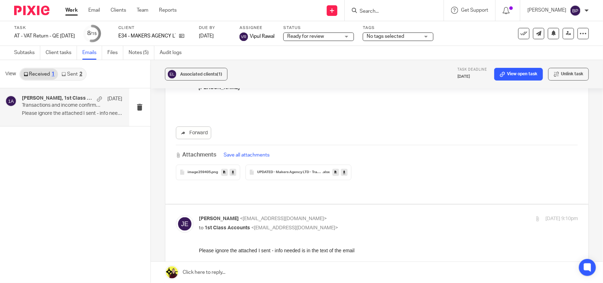
click at [343, 170] on icon at bounding box center [344, 172] width 2 height 5
click at [406, 118] on div "Forward Attachments Save all attachments image259405 .png UPDATED - Makers Agen…" at bounding box center [377, 63] width 402 height 234
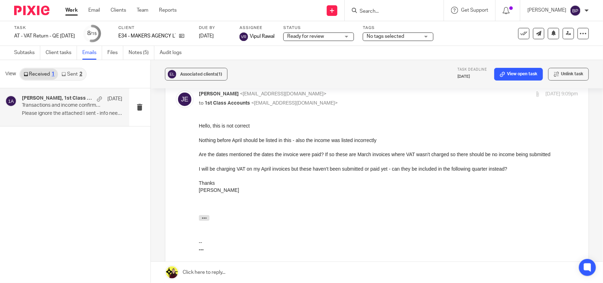
scroll to position [0, 0]
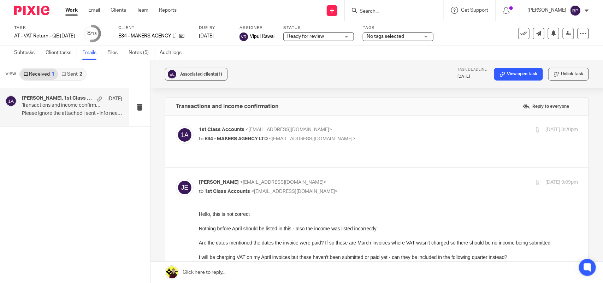
click at [401, 131] on p "1st Class Accounts <info@1stclassaccounts.co.uk>" at bounding box center [325, 129] width 253 height 7
checkbox input "true"
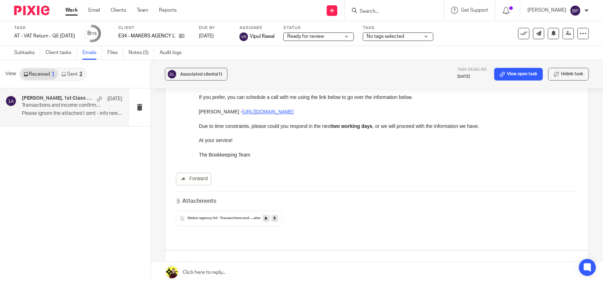
scroll to position [133, 0]
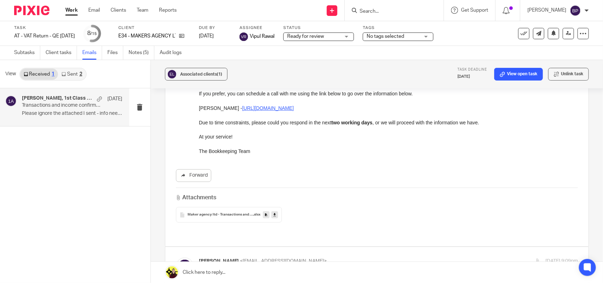
click at [274, 217] on icon at bounding box center [275, 214] width 2 height 5
click at [580, 157] on div "Associated clients (1) Task deadline 31 Aug 2025 View open task Unlink task Tra…" at bounding box center [377, 171] width 452 height 223
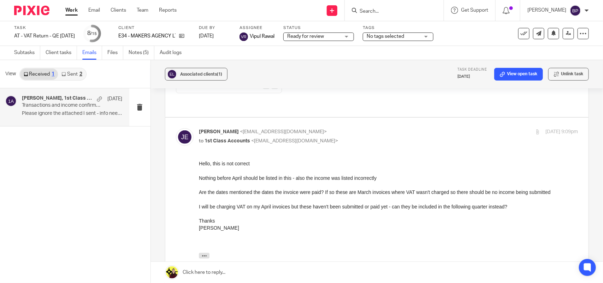
scroll to position [265, 0]
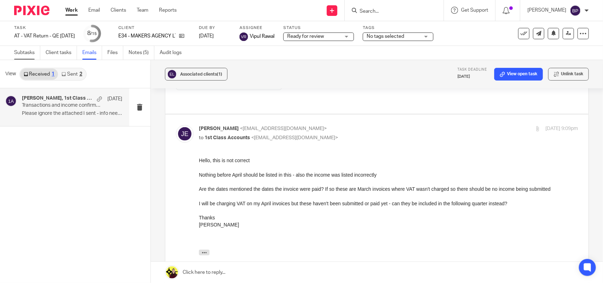
click at [19, 52] on link "Subtasks" at bounding box center [27, 53] width 26 height 14
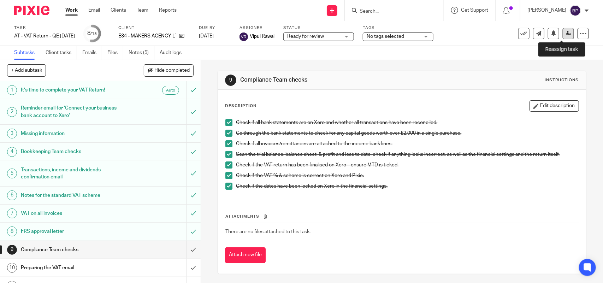
click at [566, 36] on icon at bounding box center [568, 33] width 5 height 5
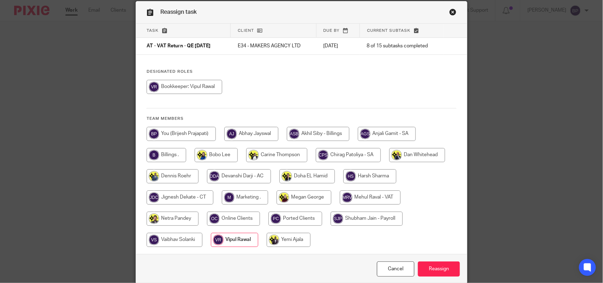
scroll to position [57, 0]
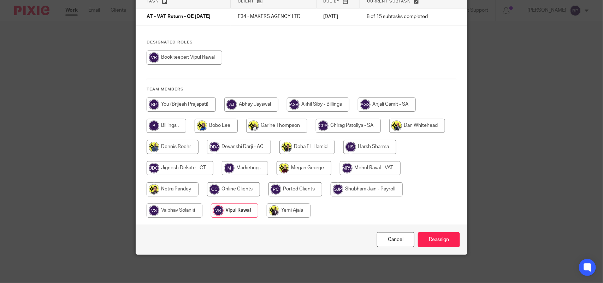
click at [392, 166] on input "radio" at bounding box center [370, 168] width 61 height 14
radio input "true"
drag, startPoint x: 436, startPoint y: 237, endPoint x: 460, endPoint y: 180, distance: 62.7
click at [436, 237] on input "Reassign" at bounding box center [439, 239] width 42 height 15
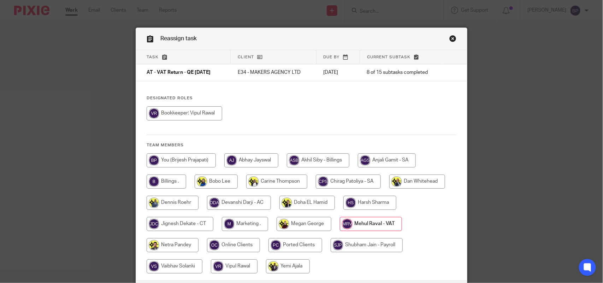
scroll to position [0, 0]
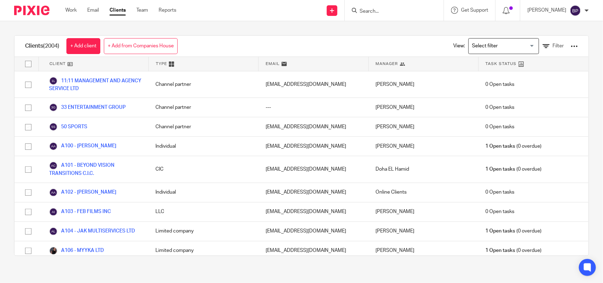
click at [377, 10] on input "Search" at bounding box center [391, 11] width 64 height 6
paste input "GPS ENTERTAINMENT"
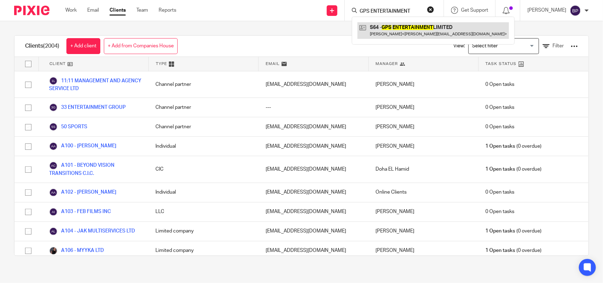
type input "GPS ENTERTAINMENT"
click at [391, 32] on link at bounding box center [434, 30] width 152 height 16
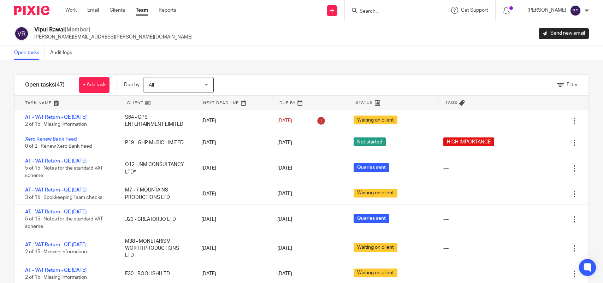
click at [283, 70] on div "Filter tasks Only show tasks matching all of these conditions 1 Client name Is …" at bounding box center [301, 171] width 603 height 223
click at [356, 57] on div "Open tasks Audit logs" at bounding box center [301, 53] width 603 height 14
click at [374, 73] on div "Filter tasks Only show tasks matching all of these conditions 1 Client name Is …" at bounding box center [301, 171] width 603 height 223
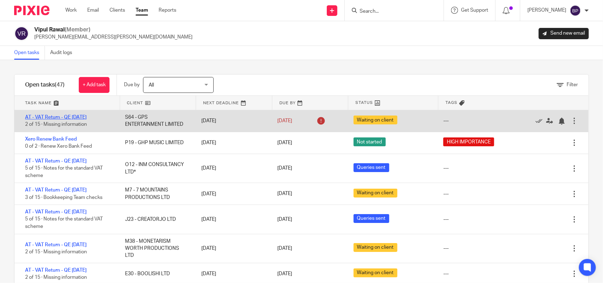
click at [87, 117] on link "AT - VAT Return - QE 30-06-2025" at bounding box center [55, 117] width 61 height 5
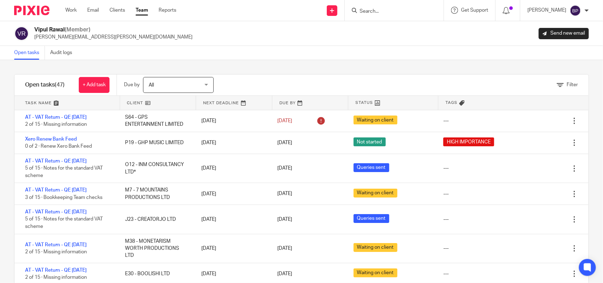
click at [30, 50] on link "Open tasks" at bounding box center [29, 53] width 31 height 14
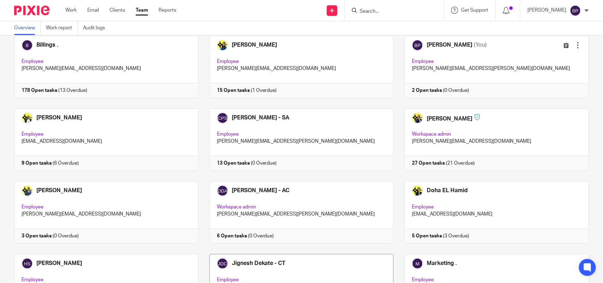
scroll to position [265, 0]
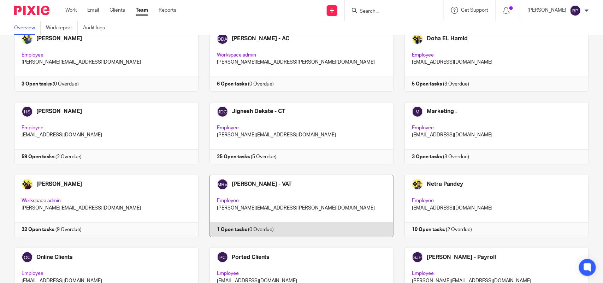
click at [307, 191] on link at bounding box center [296, 206] width 195 height 62
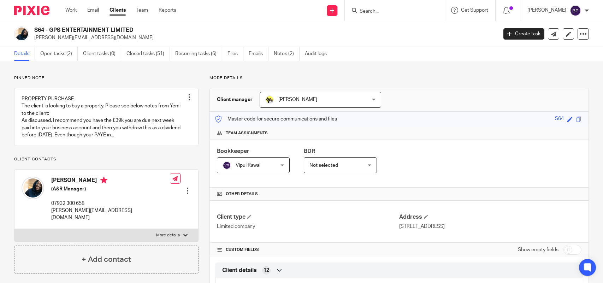
click at [64, 55] on link "Open tasks (2)" at bounding box center [58, 54] width 37 height 14
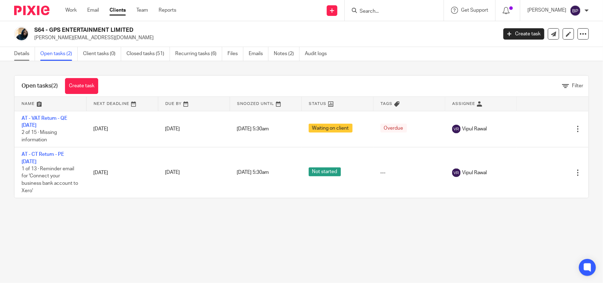
click at [25, 54] on link "Details" at bounding box center [24, 54] width 21 height 14
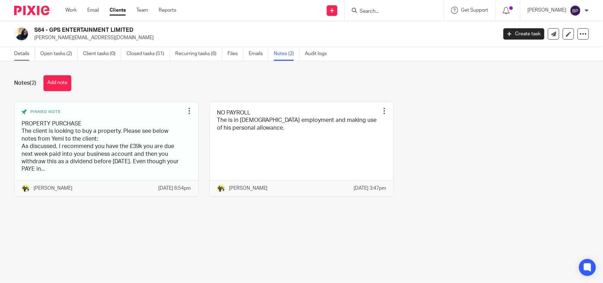
click at [27, 53] on link "Details" at bounding box center [24, 54] width 21 height 14
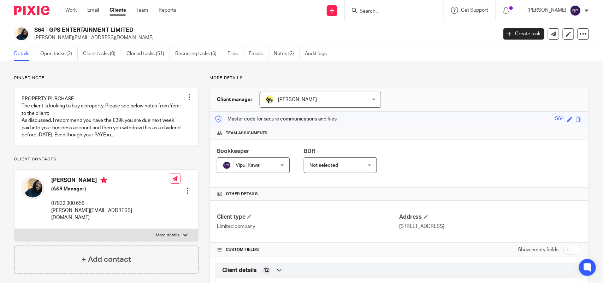
click at [123, 8] on link "Clients" at bounding box center [118, 10] width 16 height 7
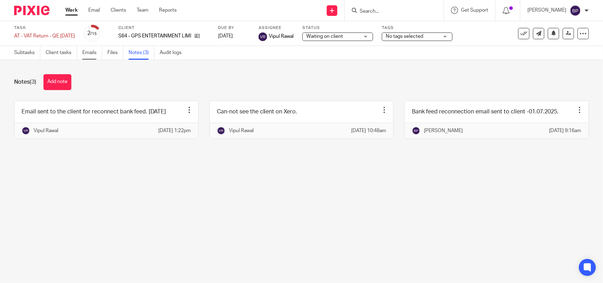
click at [88, 50] on link "Emails" at bounding box center [92, 53] width 20 height 14
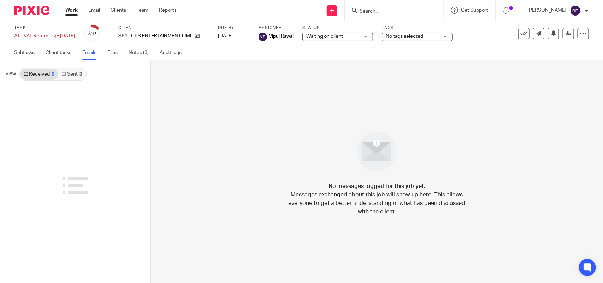
click at [74, 75] on link "Sent 3" at bounding box center [72, 74] width 28 height 11
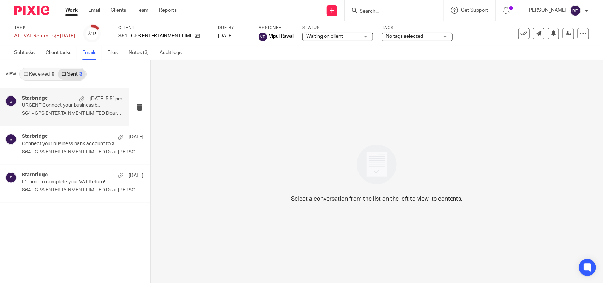
click at [65, 108] on p "URGENT Connect your business bank account to Xero" at bounding box center [62, 105] width 80 height 6
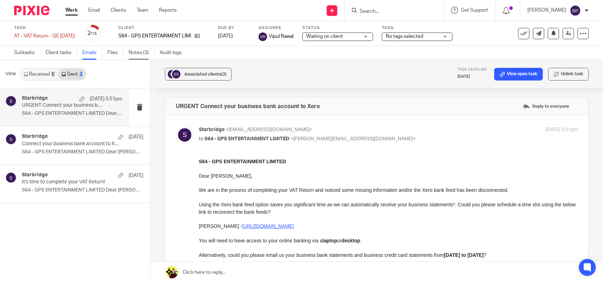
click at [140, 49] on link "Notes (3)" at bounding box center [142, 53] width 26 height 14
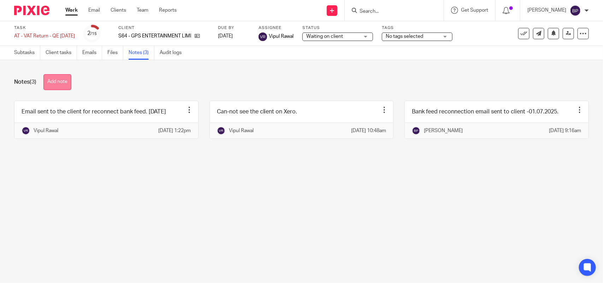
click at [71, 80] on button "Add note" at bounding box center [57, 82] width 28 height 16
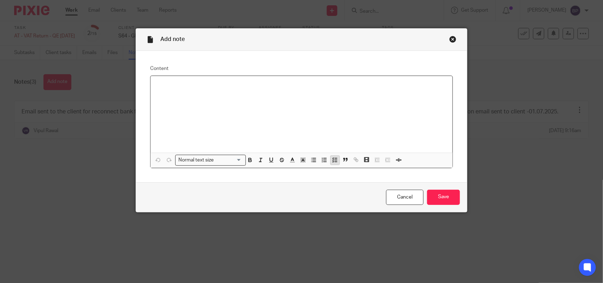
click at [335, 158] on line "button" at bounding box center [336, 158] width 2 height 0
click at [333, 158] on polyline "button" at bounding box center [333, 158] width 1 height 1
click at [437, 192] on input "Save" at bounding box center [443, 197] width 33 height 15
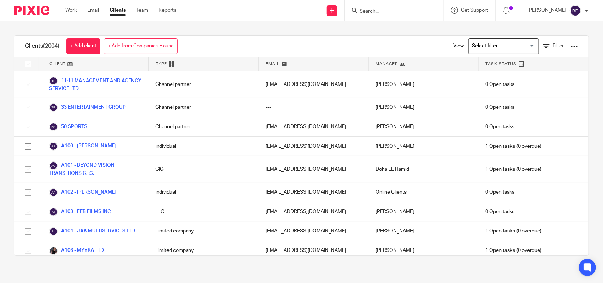
click at [310, 28] on div "Clients (2004) + Add client + Add from Companies House View: Loading... Filter …" at bounding box center [301, 145] width 603 height 249
click at [399, 5] on div at bounding box center [394, 10] width 99 height 21
click at [393, 11] on input "Search" at bounding box center [391, 11] width 64 height 6
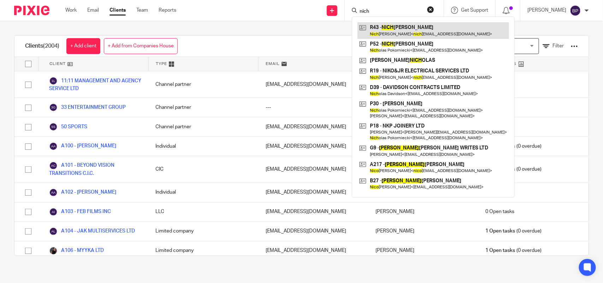
type input "nich"
click at [415, 34] on link at bounding box center [434, 30] width 152 height 16
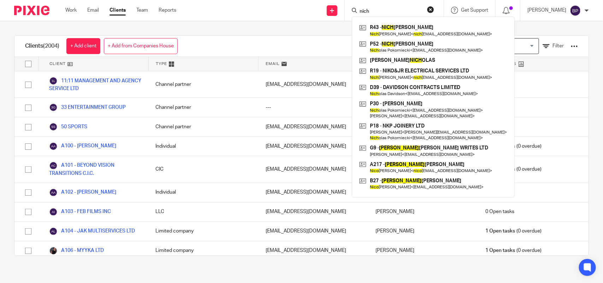
click at [305, 29] on div "Clients (2004) + Add client + Add from Companies House View: Loading... Filter …" at bounding box center [301, 145] width 603 height 249
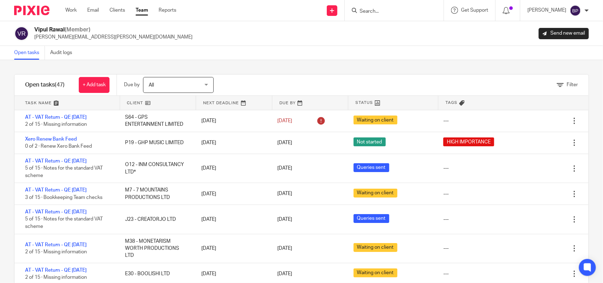
click at [130, 64] on div "Filter tasks Only show tasks matching all of these conditions 1 Client name Is …" at bounding box center [301, 171] width 603 height 223
click at [296, 64] on div "Filter tasks Only show tasks matching all of these conditions 1 Client name Is …" at bounding box center [301, 171] width 603 height 223
